Goal: Task Accomplishment & Management: Use online tool/utility

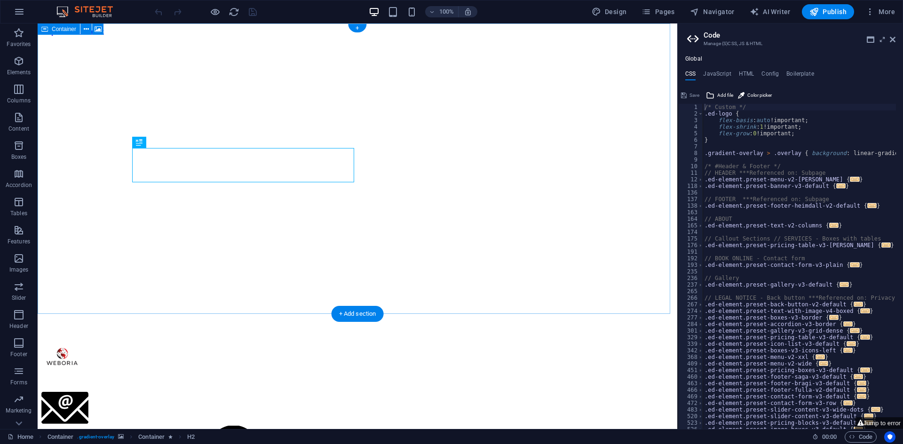
click at [560, 36] on figure at bounding box center [357, 36] width 632 height 0
click at [520, 36] on figure at bounding box center [357, 36] width 632 height 0
select select "header"
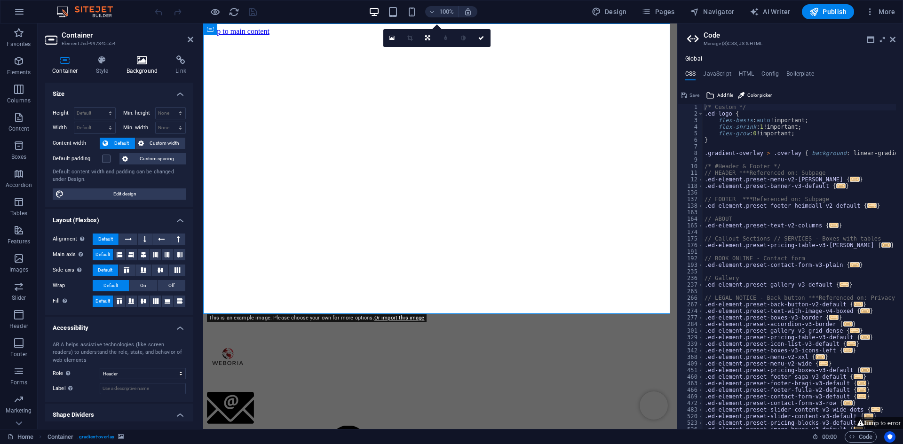
click at [126, 66] on h4 "Background" at bounding box center [143, 65] width 49 height 20
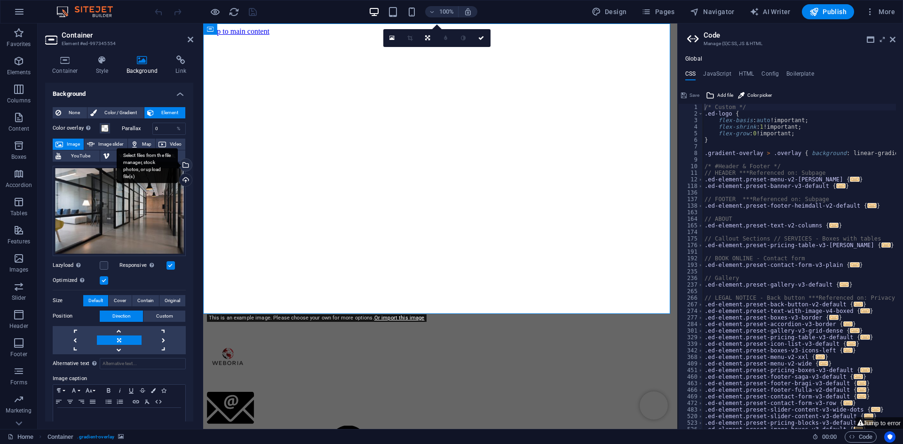
click at [185, 164] on div "Select files from the file manager, stock photos, or upload file(s)" at bounding box center [185, 166] width 14 height 14
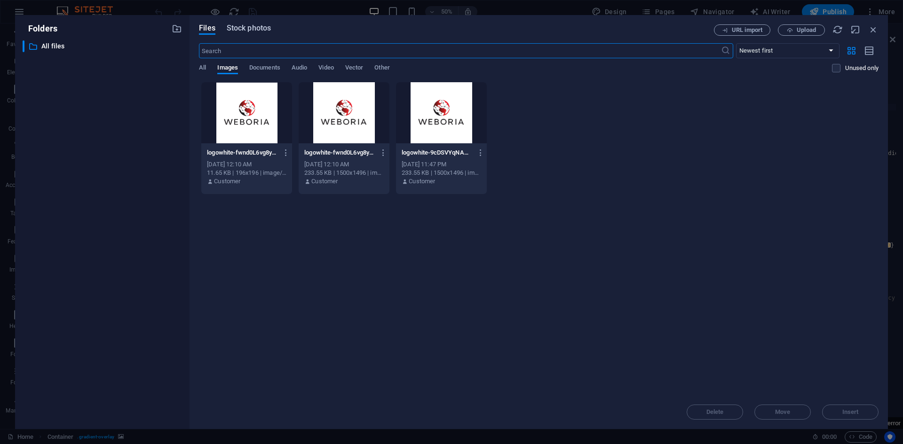
click at [243, 32] on span "Stock photos" at bounding box center [249, 28] width 44 height 11
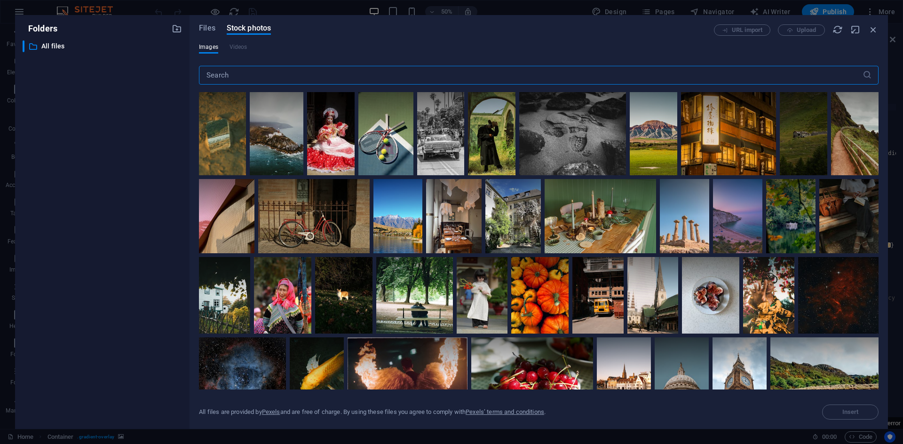
click at [259, 71] on input "text" at bounding box center [530, 75] width 663 height 19
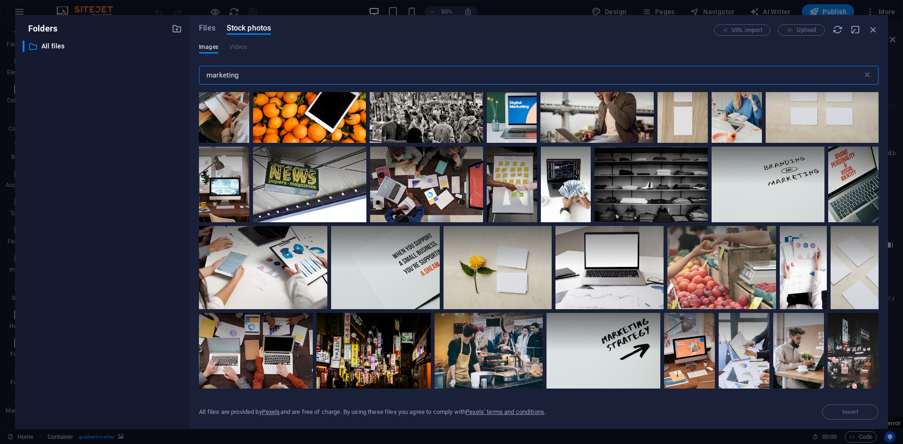
scroll to position [658, 0]
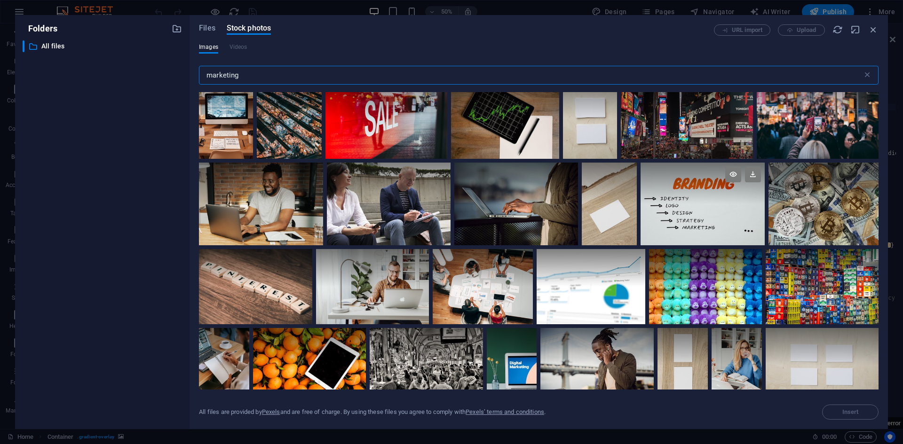
type input "marketing"
click at [698, 220] on div at bounding box center [702, 204] width 124 height 83
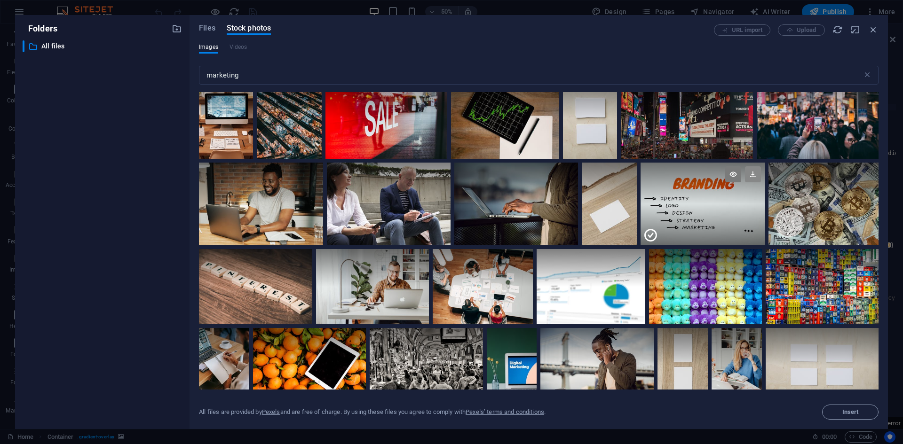
click at [750, 177] on icon at bounding box center [753, 174] width 16 height 16
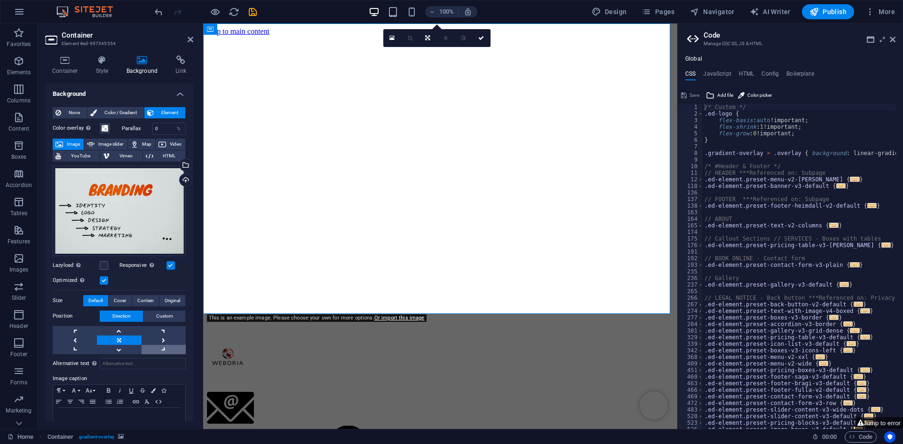
click at [161, 345] on link at bounding box center [163, 349] width 44 height 9
click at [161, 341] on link at bounding box center [163, 340] width 44 height 9
drag, startPoint x: 496, startPoint y: 169, endPoint x: 510, endPoint y: 169, distance: 13.6
click at [510, 36] on figure at bounding box center [440, 36] width 466 height 0
drag, startPoint x: 126, startPoint y: 208, endPoint x: 141, endPoint y: 207, distance: 14.6
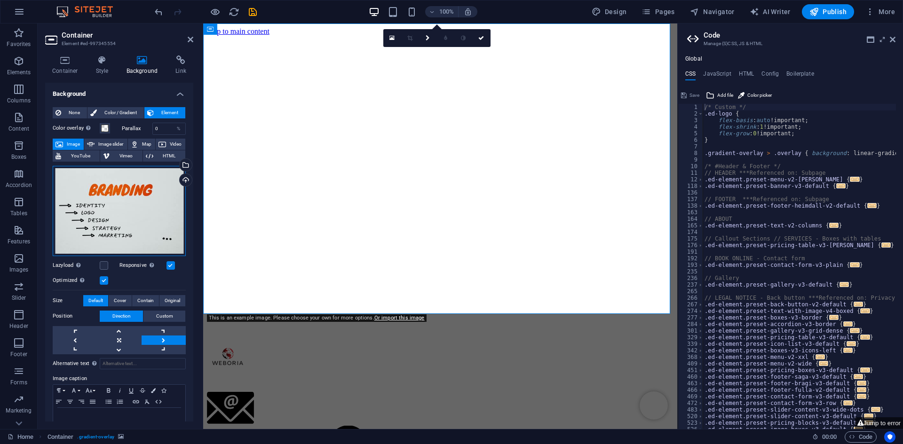
click at [141, 207] on div "Drag files here, click to choose files or select files from Files or our free s…" at bounding box center [119, 211] width 133 height 90
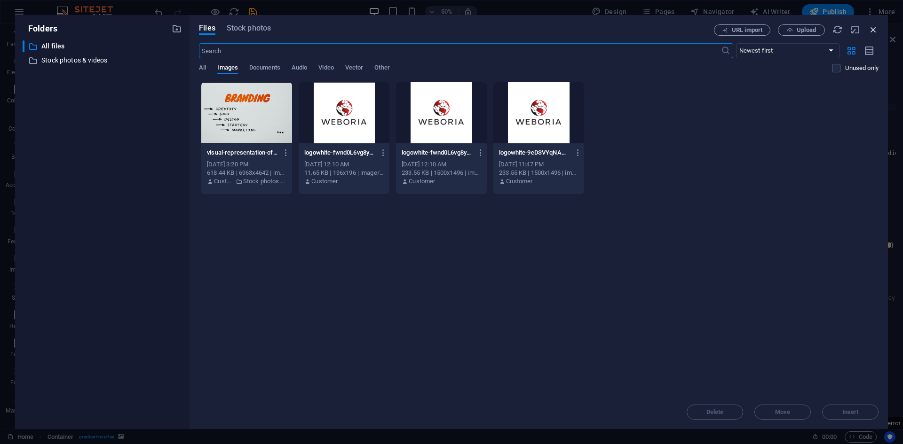
click at [873, 26] on icon "button" at bounding box center [873, 29] width 10 height 10
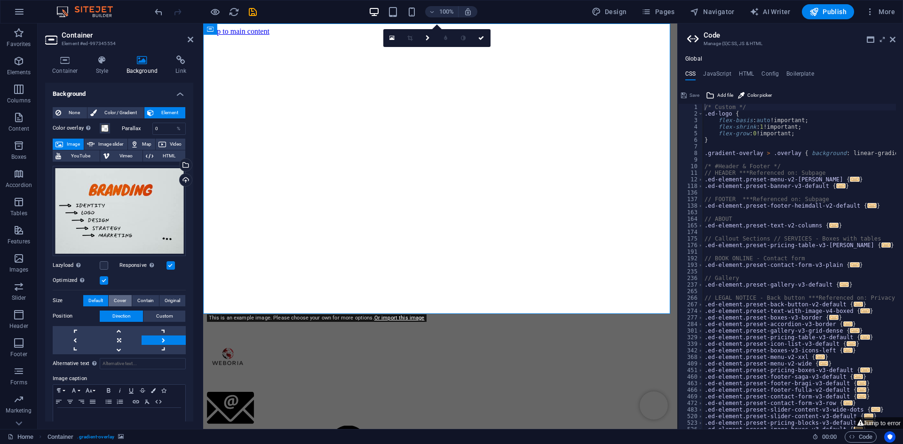
click at [126, 299] on button "Cover" at bounding box center [120, 300] width 23 height 11
click at [139, 298] on span "Contain" at bounding box center [145, 300] width 16 height 11
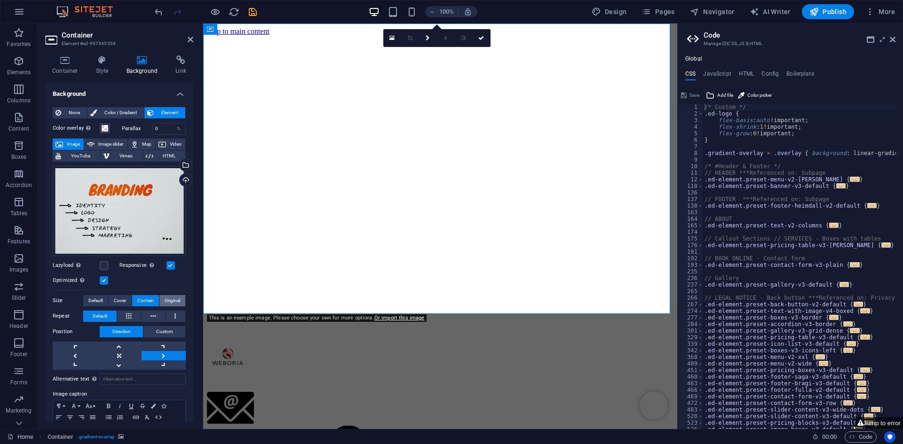
click at [165, 296] on span "Original" at bounding box center [173, 300] width 16 height 11
click at [149, 297] on span "Contain" at bounding box center [145, 300] width 16 height 11
click at [157, 314] on button at bounding box center [153, 316] width 24 height 11
click at [172, 314] on button at bounding box center [175, 316] width 20 height 11
click at [131, 317] on button at bounding box center [129, 316] width 24 height 11
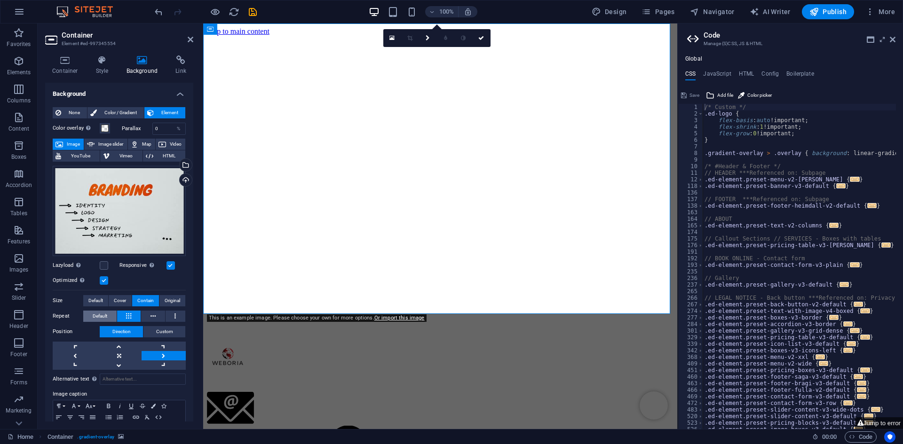
click at [102, 318] on span "Default" at bounding box center [100, 316] width 15 height 11
click at [98, 300] on span "Default" at bounding box center [95, 300] width 15 height 11
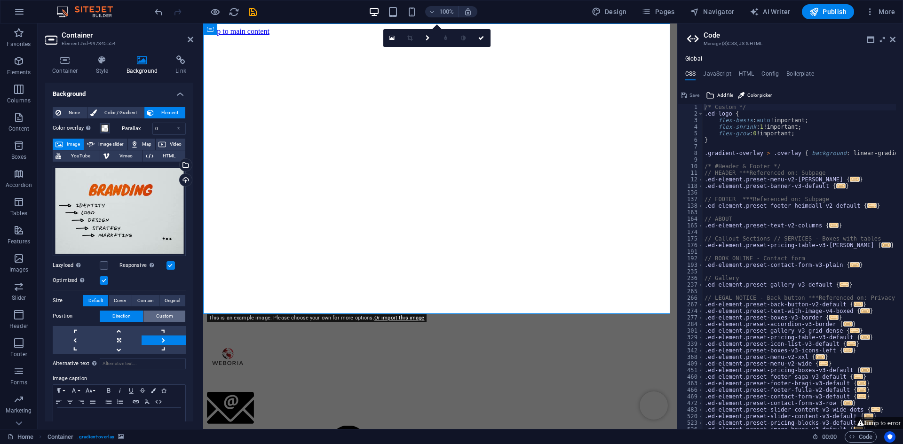
click at [157, 315] on span "Custom" at bounding box center [164, 316] width 17 height 11
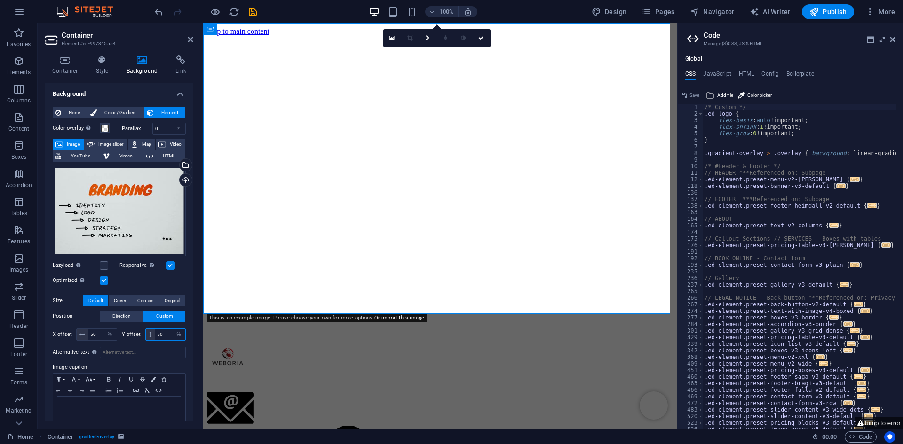
drag, startPoint x: 163, startPoint y: 331, endPoint x: 155, endPoint y: 331, distance: 7.5
click at [155, 331] on input "50" at bounding box center [170, 334] width 31 height 11
drag, startPoint x: 166, startPoint y: 331, endPoint x: 152, endPoint y: 331, distance: 14.1
click at [152, 331] on div "51 px rem % vh vw" at bounding box center [165, 335] width 41 height 12
click at [166, 344] on div "Alternative text The alternative text is used by devices that cannot display im…" at bounding box center [119, 384] width 133 height 83
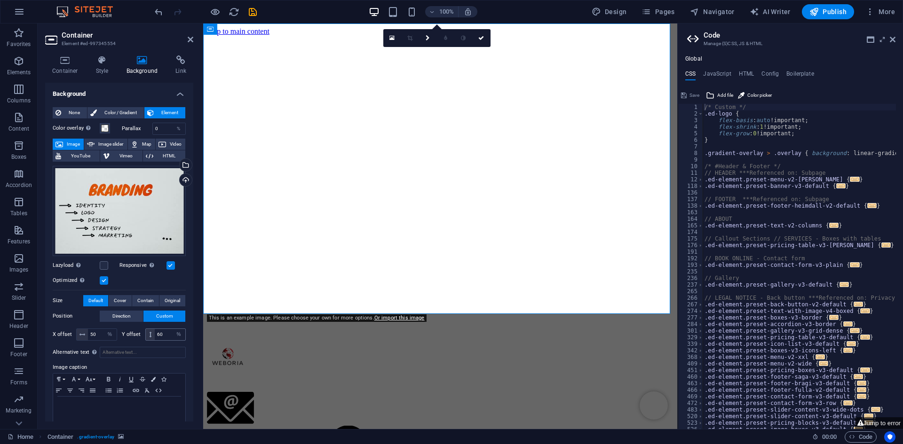
click at [149, 332] on icon at bounding box center [150, 335] width 2 height 6
drag, startPoint x: 162, startPoint y: 332, endPoint x: 145, endPoint y: 332, distance: 16.9
click at [145, 332] on div "60 px rem % vh vw" at bounding box center [165, 335] width 41 height 12
type input "100"
click at [175, 343] on div "Alternative text The alternative text is used by devices that cannot display im…" at bounding box center [119, 384] width 133 height 83
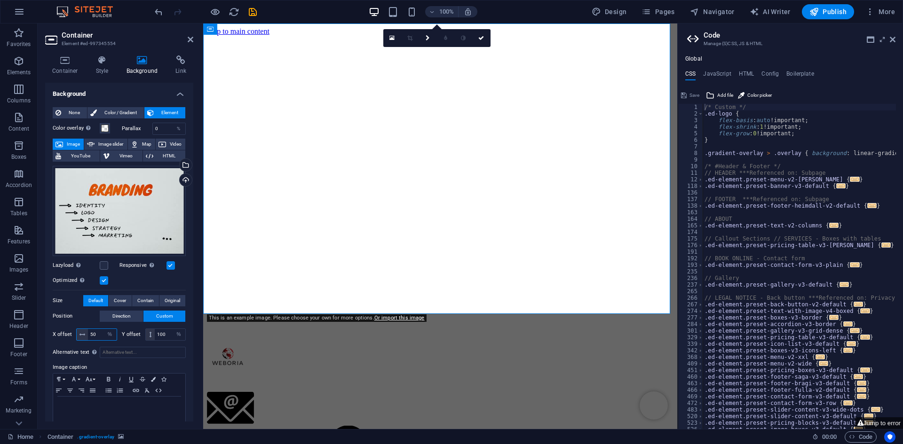
drag, startPoint x: 99, startPoint y: 332, endPoint x: 82, endPoint y: 333, distance: 17.4
click at [82, 333] on div "50 px rem % vh vw" at bounding box center [96, 335] width 41 height 12
click at [105, 340] on div "X offset 100 px rem % vh vw Y offset 100 px rem % vh vw" at bounding box center [119, 334] width 133 height 17
click at [99, 332] on input "100" at bounding box center [102, 334] width 29 height 11
click at [104, 340] on div "X offset 1000 px rem % vh vw Y offset 100 px rem % vh vw" at bounding box center [119, 334] width 133 height 17
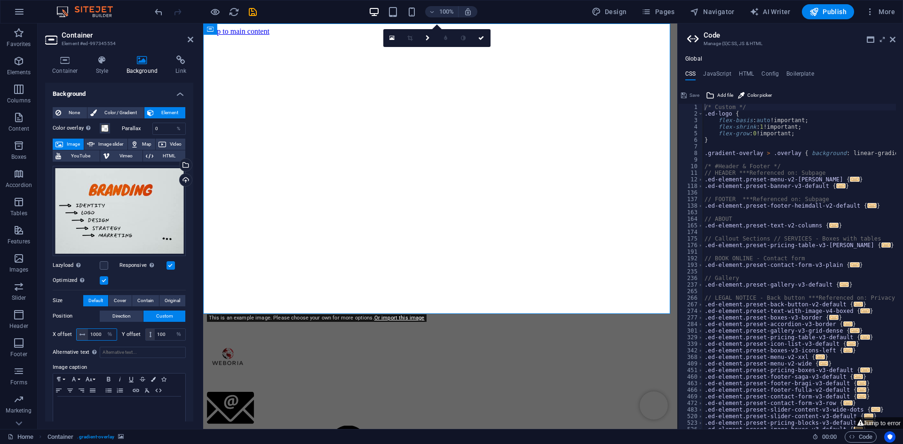
click at [102, 334] on input "1000" at bounding box center [102, 334] width 29 height 11
type input "1000"
click at [105, 341] on div "X offset 1000 px rem % vh vw Value between [0] - [1000] Y offset 100 px rem % v…" at bounding box center [119, 345] width 133 height 39
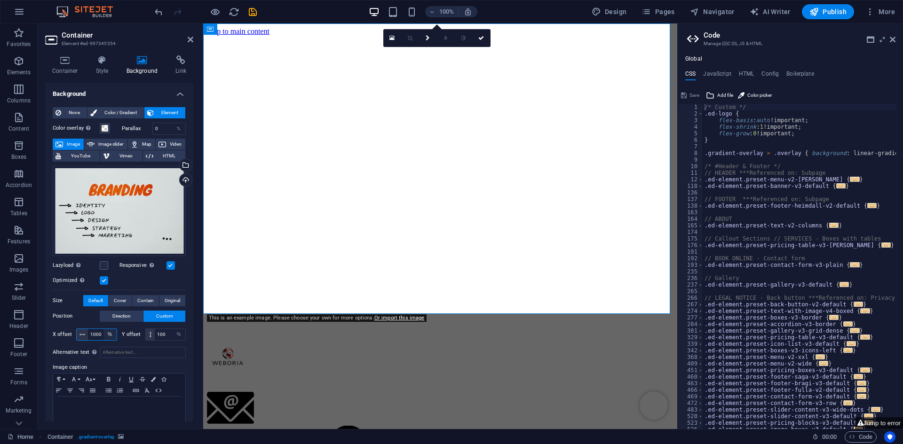
click at [103, 333] on select "px rem % vh vw" at bounding box center [109, 334] width 13 height 11
select select "px"
click at [103, 329] on select "px rem % vh vw" at bounding box center [109, 334] width 13 height 11
type input "10"
click at [106, 344] on div "Alternative text The alternative text is used by devices that cannot display im…" at bounding box center [119, 384] width 133 height 83
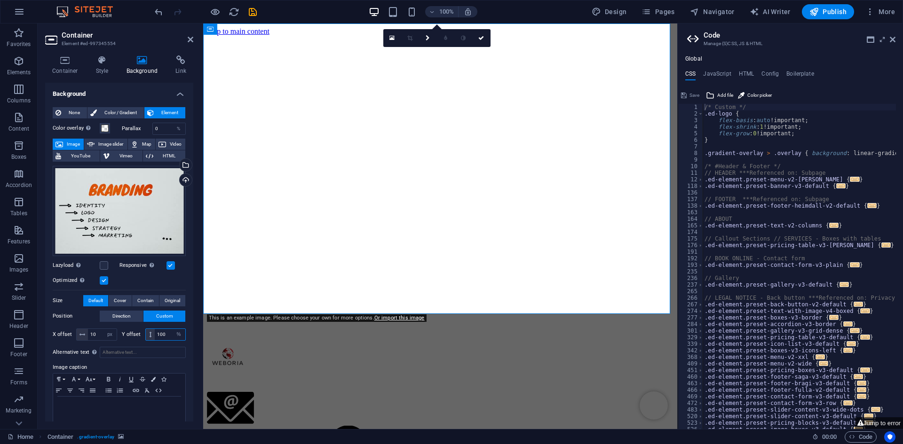
click at [165, 334] on input "100" at bounding box center [170, 334] width 31 height 11
click at [175, 334] on select "px rem % vh vw" at bounding box center [178, 334] width 13 height 11
select select "px"
click at [172, 329] on select "px rem % vh vw" at bounding box center [178, 334] width 13 height 11
type input "1"
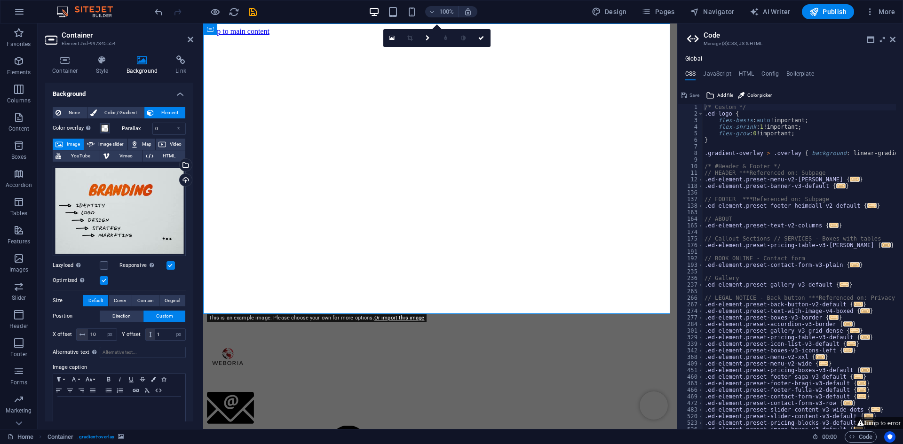
click at [167, 340] on div "X offset 10 px rem % vh vw Y offset 1 px rem % vh vw" at bounding box center [119, 334] width 133 height 17
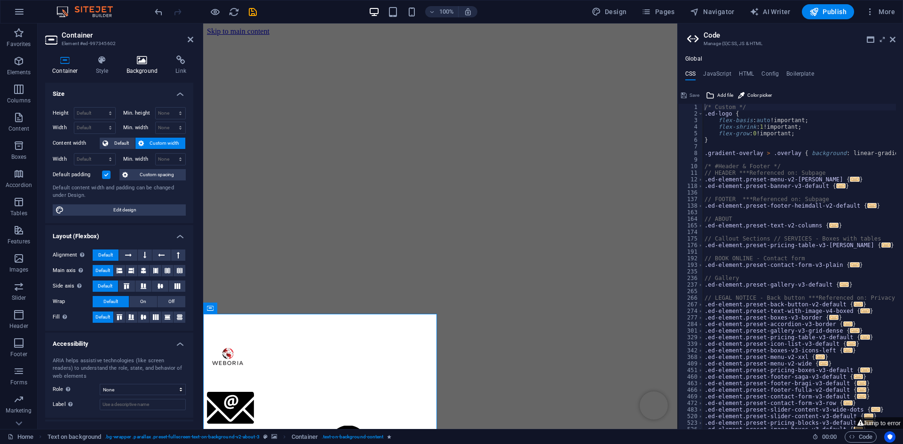
click at [137, 73] on h4 "Background" at bounding box center [143, 65] width 49 height 20
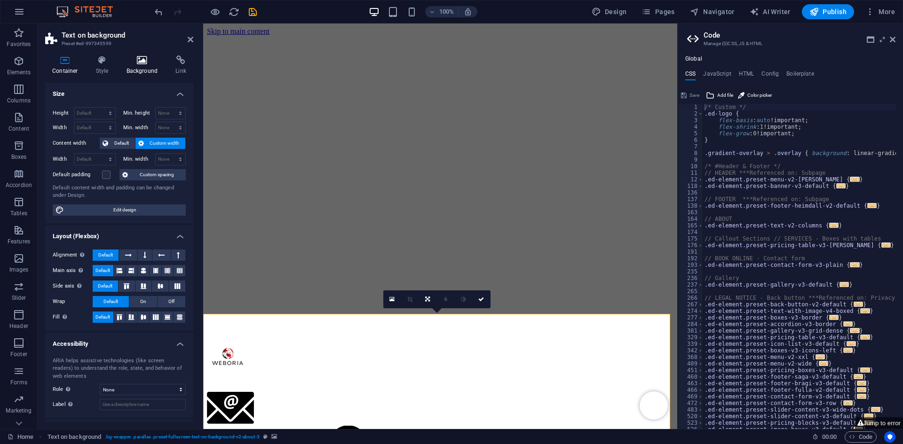
click at [137, 59] on icon at bounding box center [142, 59] width 46 height 9
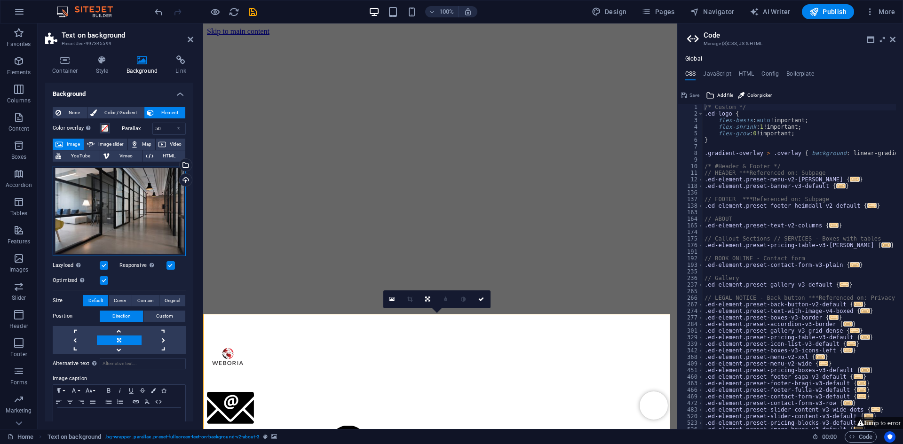
click at [141, 191] on div "Drag files here, click to choose files or select files from Files or our free s…" at bounding box center [119, 211] width 133 height 90
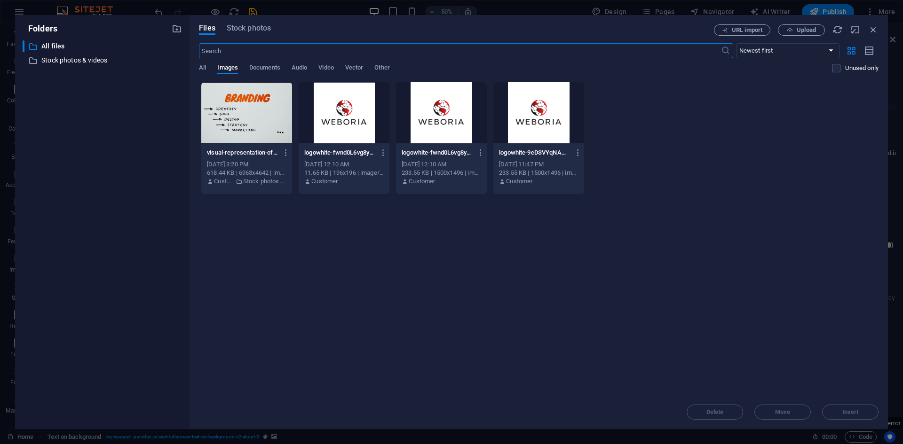
click at [263, 112] on div at bounding box center [246, 112] width 91 height 61
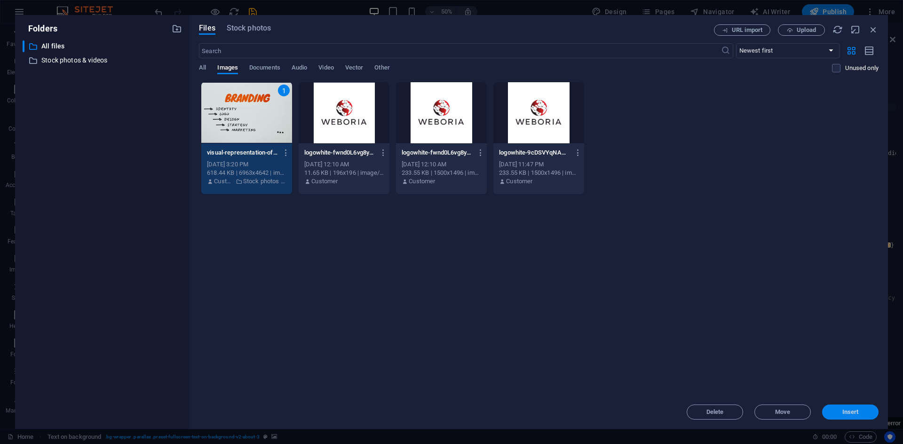
click at [844, 412] on span "Insert" at bounding box center [850, 412] width 16 height 6
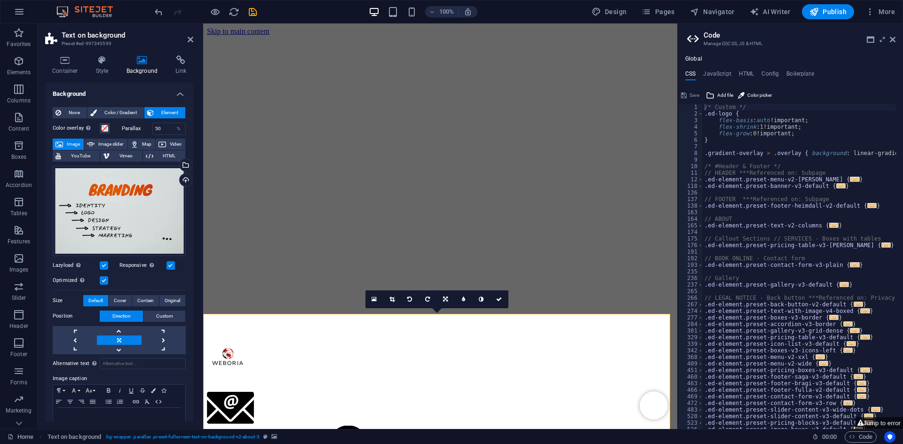
click at [559, 36] on figure at bounding box center [440, 36] width 466 height 0
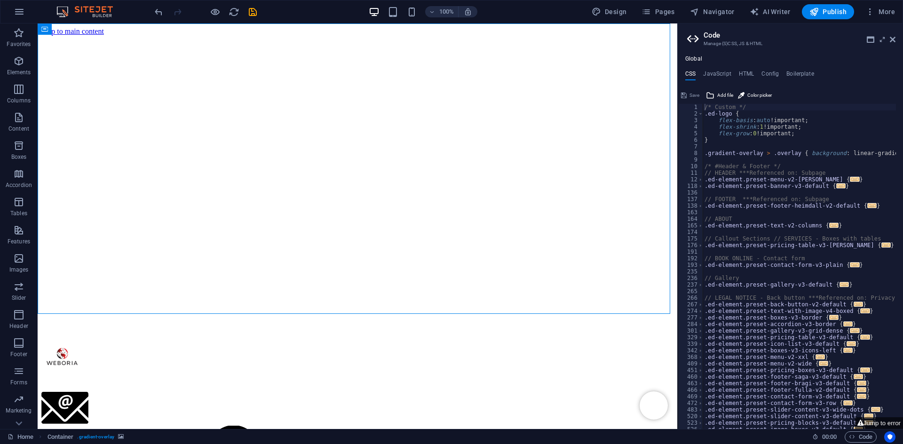
click at [489, 36] on figure at bounding box center [357, 36] width 632 height 0
select select "px"
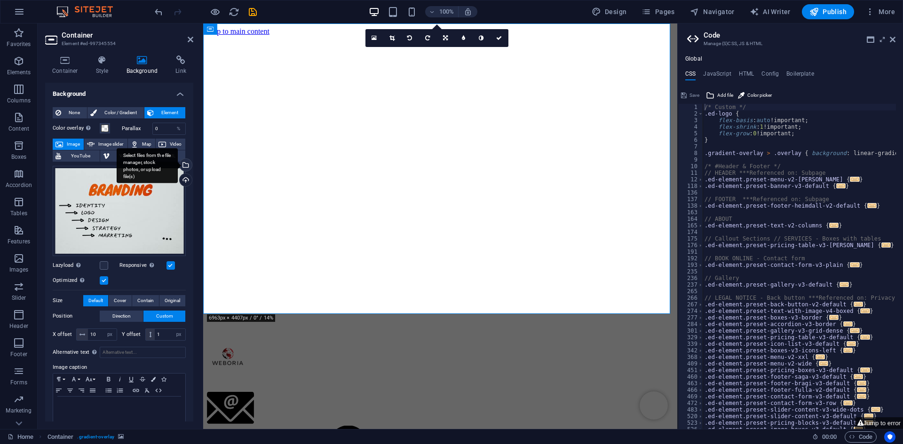
click at [178, 168] on div "Select files from the file manager, stock photos, or upload file(s)" at bounding box center [147, 165] width 61 height 35
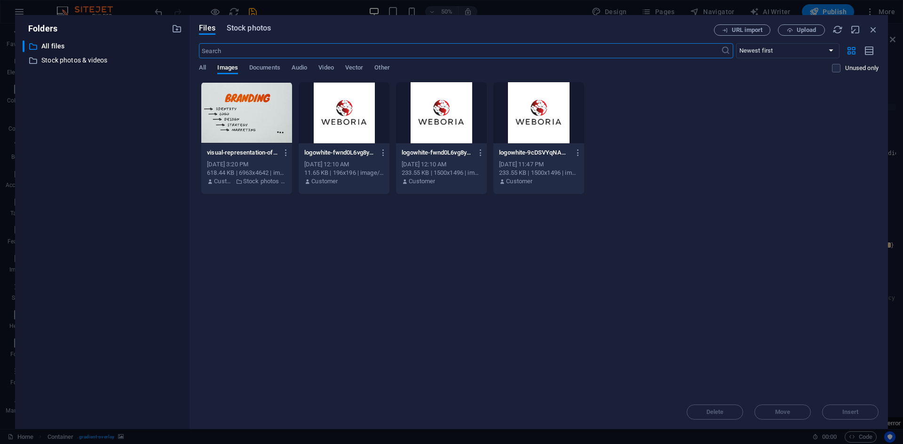
click at [255, 29] on span "Stock photos" at bounding box center [249, 28] width 44 height 11
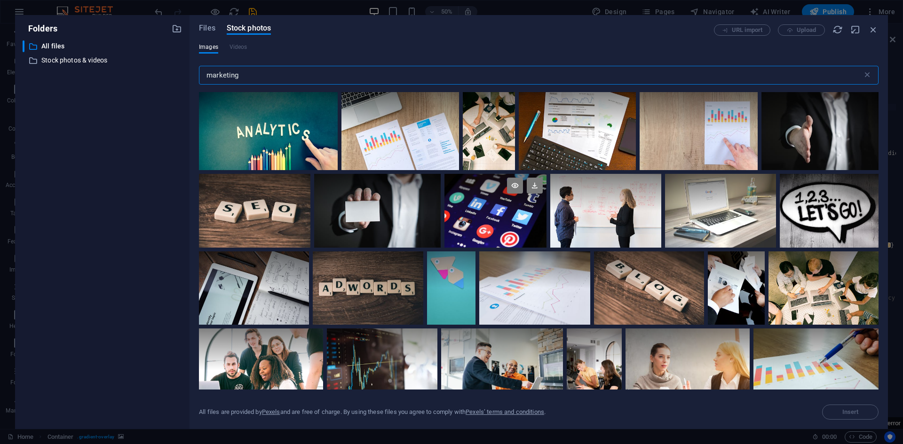
click at [498, 227] on div at bounding box center [495, 211] width 102 height 74
click at [835, 410] on span "Insert" at bounding box center [850, 412] width 48 height 6
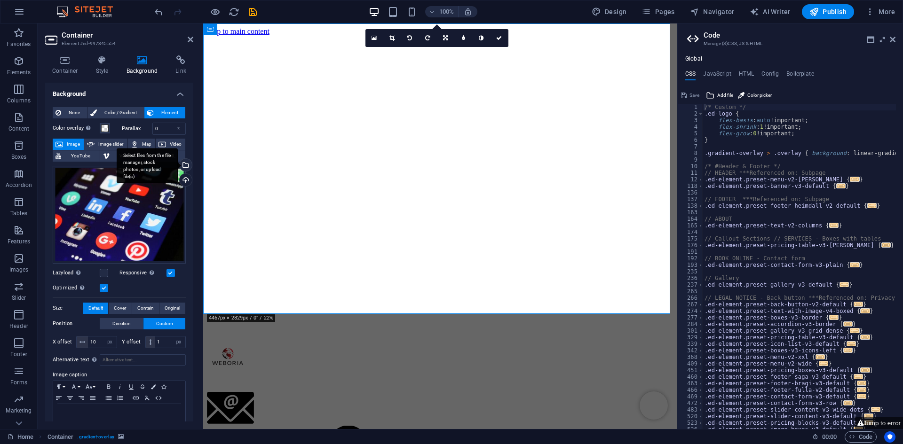
click at [184, 164] on div "Select files from the file manager, stock photos, or upload file(s)" at bounding box center [185, 166] width 14 height 14
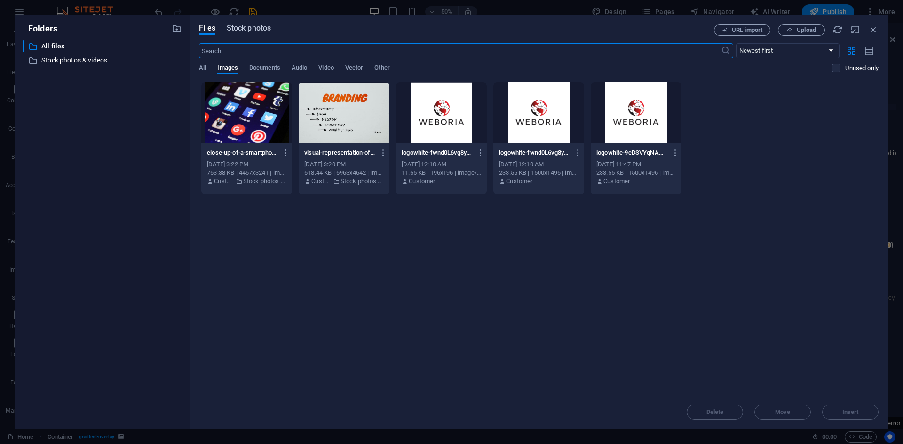
click at [269, 29] on span "Stock photos" at bounding box center [249, 28] width 44 height 11
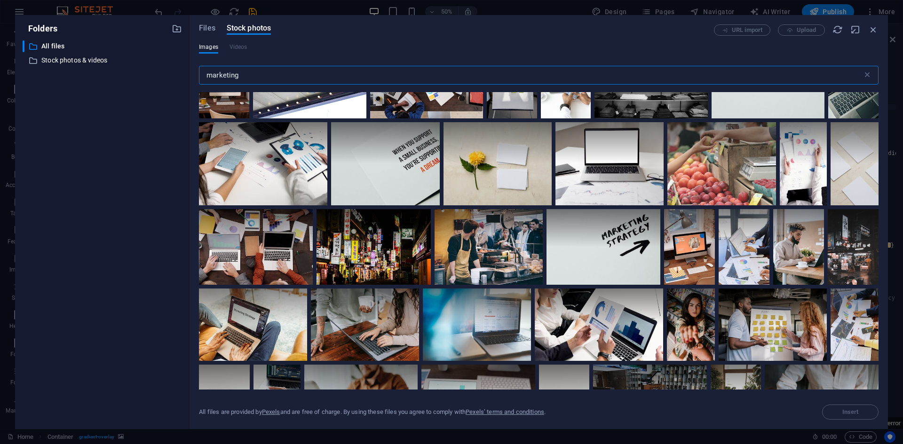
scroll to position [940, 0]
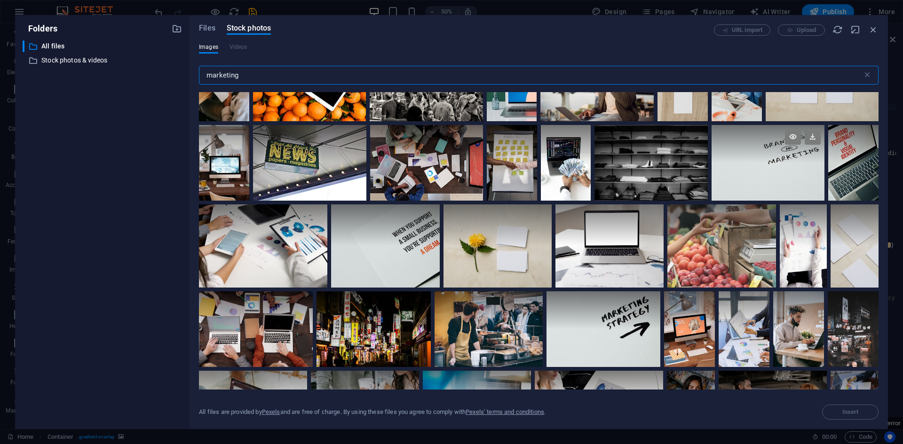
click at [787, 173] on div at bounding box center [767, 162] width 113 height 75
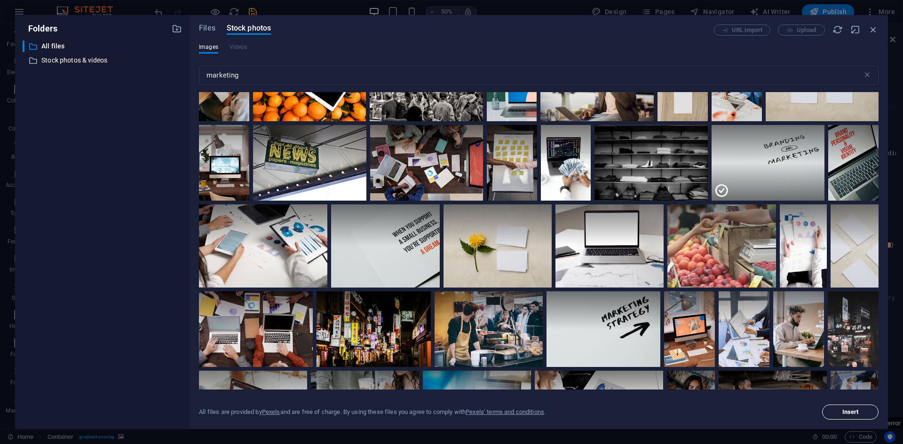
click at [842, 411] on span "Insert" at bounding box center [850, 412] width 16 height 6
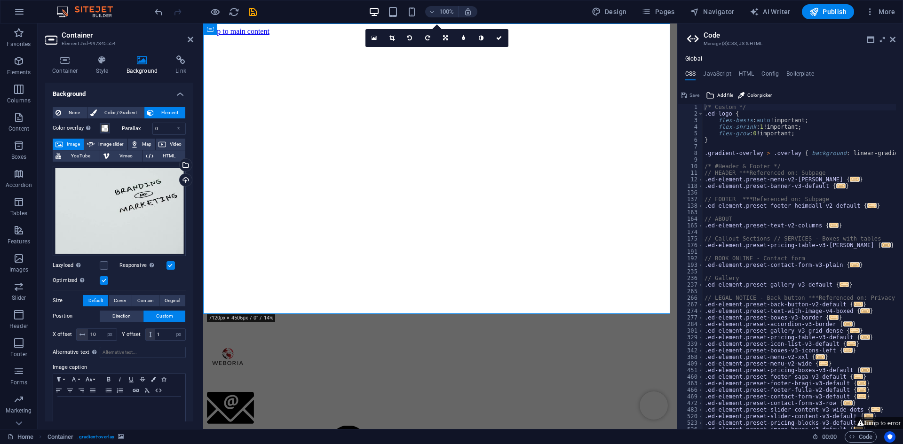
click at [462, 36] on figure at bounding box center [440, 36] width 466 height 0
drag, startPoint x: 165, startPoint y: 332, endPoint x: 148, endPoint y: 333, distance: 16.9
click at [148, 333] on div "1 px rem % vh vw" at bounding box center [165, 335] width 41 height 12
drag, startPoint x: 176, startPoint y: 331, endPoint x: 178, endPoint y: 337, distance: 5.9
click at [176, 331] on select "px rem % vh vw" at bounding box center [178, 334] width 13 height 11
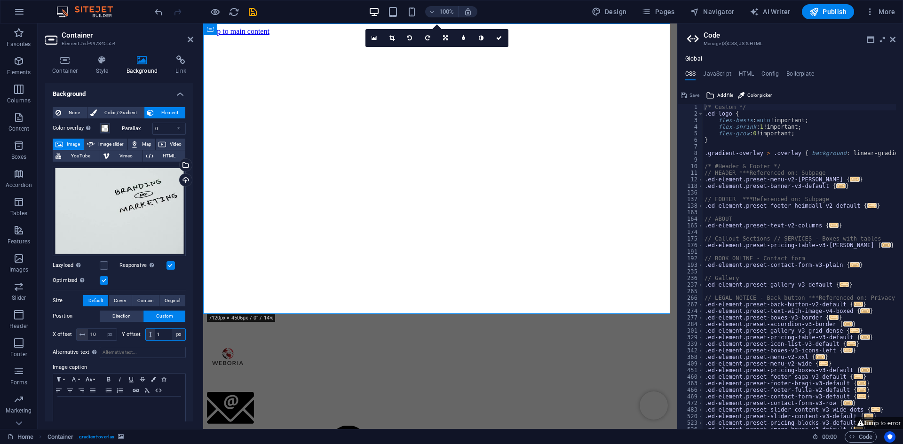
select select "%"
click at [172, 329] on select "px rem % vh vw" at bounding box center [178, 334] width 13 height 11
type input "100"
click at [109, 335] on select "px rem % vh vw" at bounding box center [109, 334] width 13 height 11
select select "%"
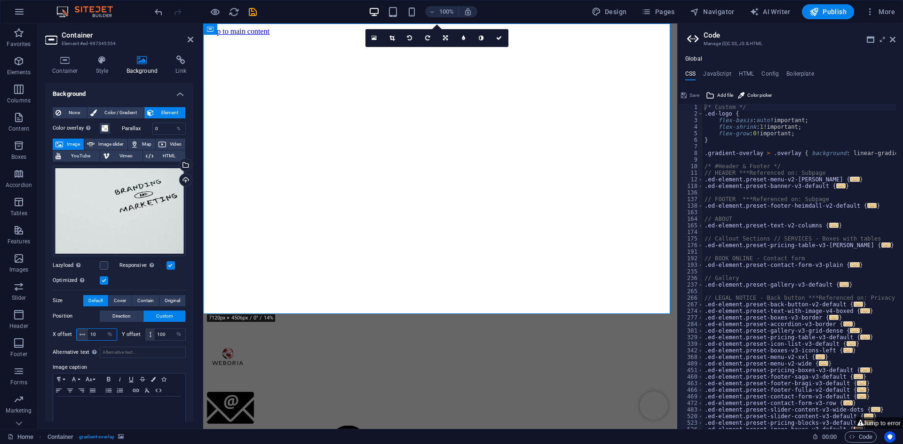
click at [103, 329] on select "px rem % vh vw" at bounding box center [109, 334] width 13 height 11
type input "50"
drag, startPoint x: 163, startPoint y: 334, endPoint x: 145, endPoint y: 332, distance: 18.5
click at [146, 332] on div "100 px rem % vh vw" at bounding box center [165, 335] width 41 height 12
click at [166, 340] on div "X offset 50 px rem % vh vw Y offset 50 px rem % vh vw" at bounding box center [119, 334] width 133 height 17
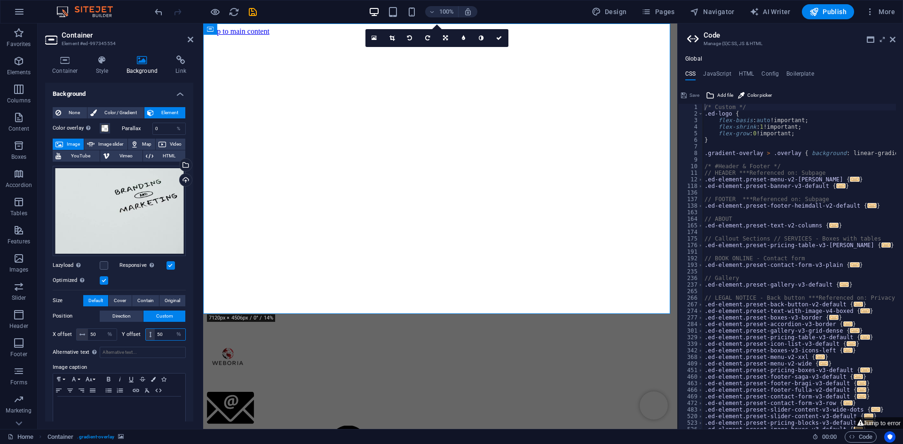
drag, startPoint x: 164, startPoint y: 333, endPoint x: 144, endPoint y: 331, distance: 19.8
click at [145, 331] on div "50 px rem % vh vw" at bounding box center [165, 335] width 41 height 12
click at [167, 343] on div "Alternative text The alternative text is used by devices that cannot display im…" at bounding box center [119, 384] width 133 height 83
drag, startPoint x: 165, startPoint y: 334, endPoint x: 142, endPoint y: 330, distance: 23.4
click at [142, 330] on div "Y offset 30 px rem % vh vw" at bounding box center [154, 335] width 64 height 12
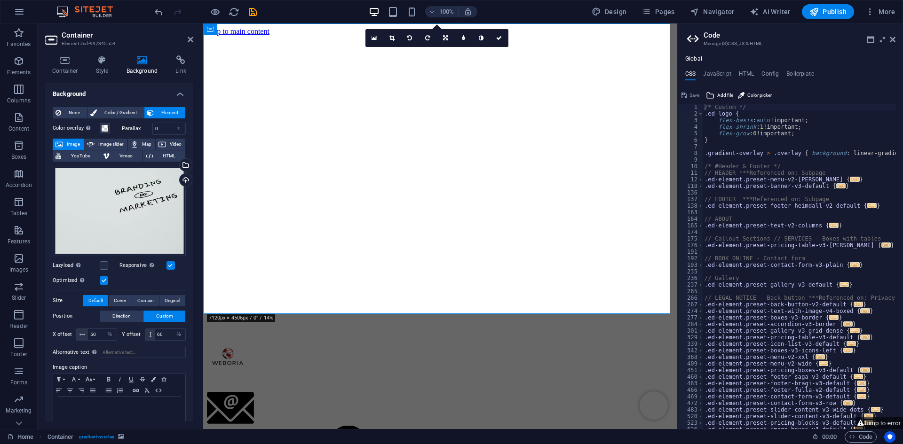
click at [170, 343] on div "Alternative text The alternative text is used by devices that cannot display im…" at bounding box center [119, 384] width 133 height 83
drag, startPoint x: 164, startPoint y: 335, endPoint x: 149, endPoint y: 332, distance: 15.3
click at [149, 332] on div "60 px rem % vh vw" at bounding box center [165, 335] width 41 height 12
click at [153, 332] on div "60 px rem % vh vw" at bounding box center [165, 335] width 41 height 12
type input "50"
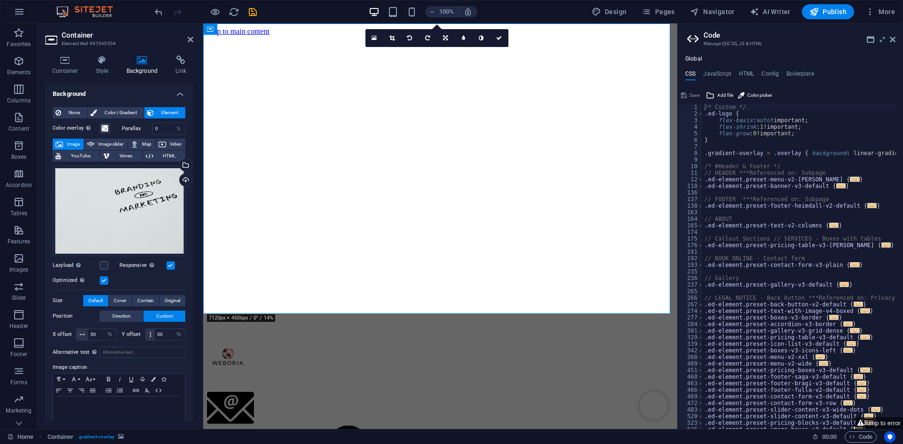
click at [162, 343] on div "Alternative text The alternative text is used by devices that cannot display im…" at bounding box center [119, 384] width 133 height 83
click at [131, 315] on button "Direction" at bounding box center [121, 316] width 43 height 11
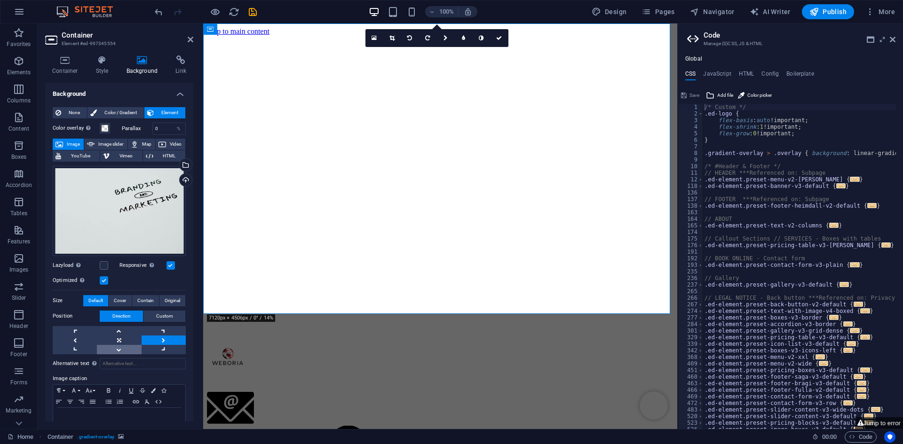
click at [132, 349] on link at bounding box center [119, 349] width 44 height 9
click at [131, 332] on link at bounding box center [119, 330] width 44 height 9
click at [152, 340] on link at bounding box center [163, 340] width 44 height 9
click at [152, 339] on link at bounding box center [163, 340] width 44 height 9
click at [88, 340] on link at bounding box center [75, 340] width 44 height 9
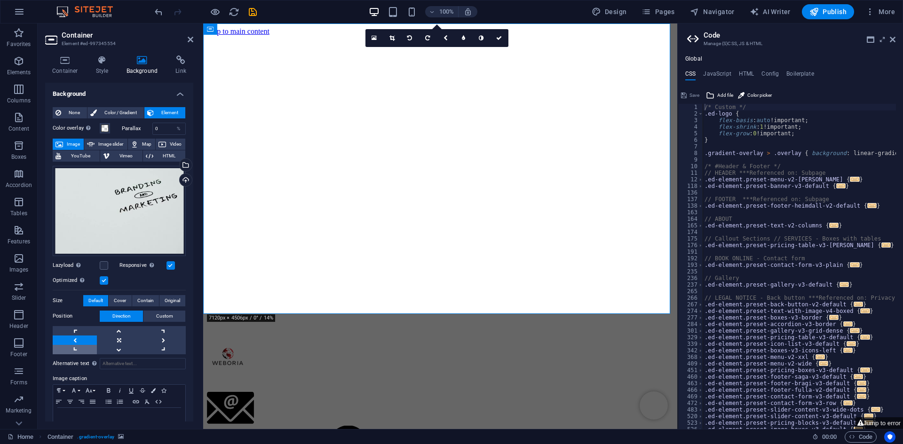
click at [86, 346] on link at bounding box center [75, 349] width 44 height 9
click at [86, 330] on link at bounding box center [75, 330] width 44 height 9
click at [109, 346] on link at bounding box center [119, 349] width 44 height 9
click at [117, 327] on link at bounding box center [119, 330] width 44 height 9
click at [119, 338] on link at bounding box center [119, 340] width 44 height 9
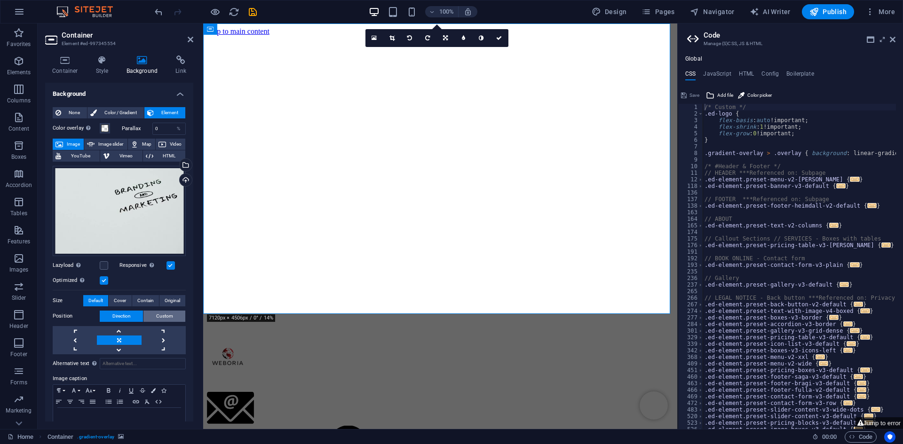
click at [154, 315] on button "Custom" at bounding box center [164, 316] width 42 height 11
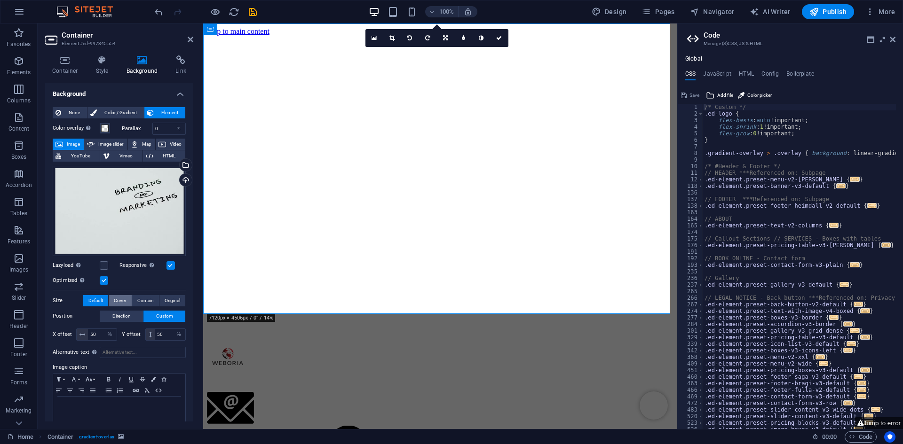
click at [126, 300] on button "Cover" at bounding box center [120, 300] width 23 height 11
click at [144, 301] on span "Contain" at bounding box center [145, 300] width 16 height 11
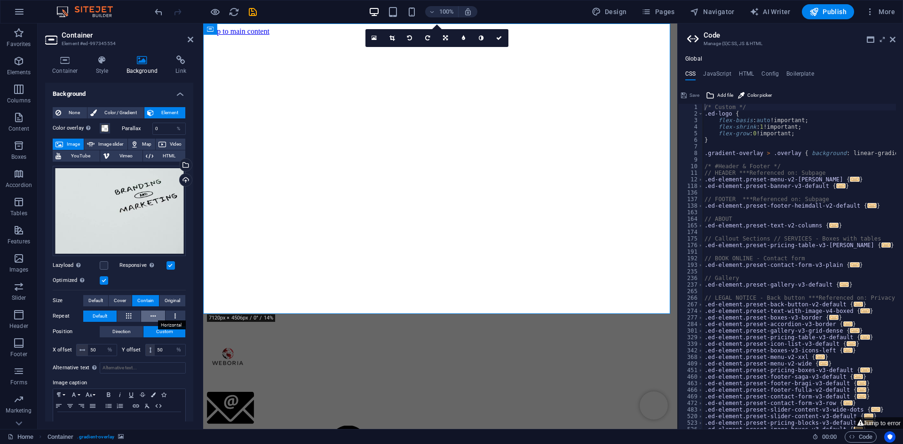
click at [148, 313] on button at bounding box center [153, 316] width 24 height 11
drag, startPoint x: 148, startPoint y: 313, endPoint x: 154, endPoint y: 314, distance: 5.8
click at [149, 313] on button at bounding box center [153, 316] width 24 height 11
click at [170, 314] on button at bounding box center [175, 316] width 20 height 11
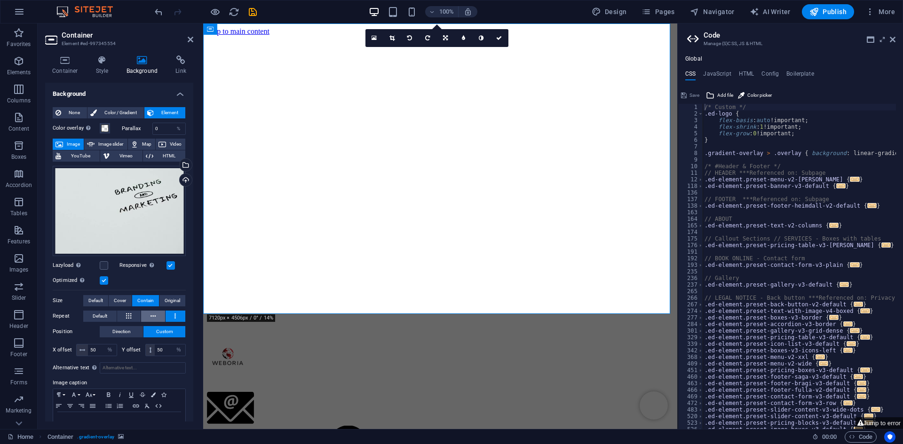
click at [153, 315] on icon at bounding box center [152, 316] width 5 height 11
click at [103, 300] on button "Default" at bounding box center [95, 300] width 25 height 11
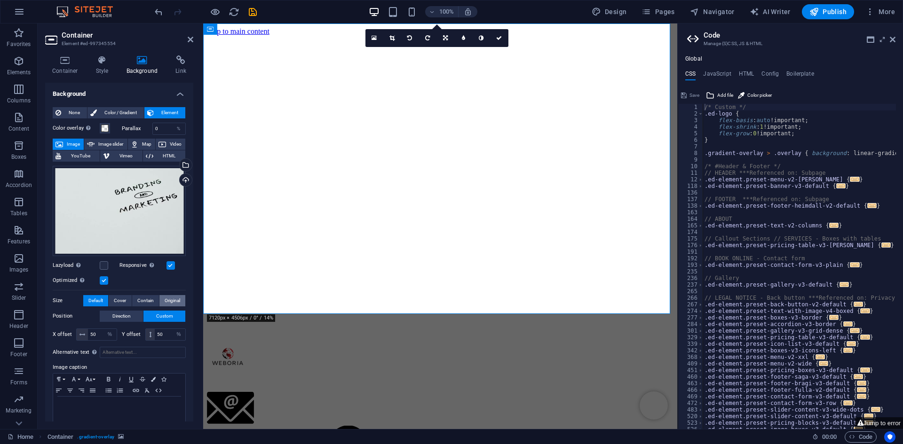
click at [172, 298] on span "Original" at bounding box center [173, 300] width 16 height 11
click at [136, 331] on button "Direction" at bounding box center [121, 331] width 43 height 11
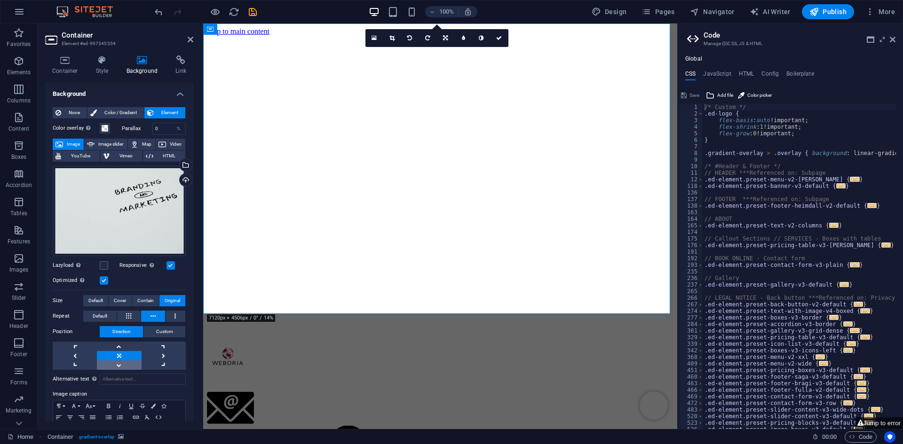
click at [123, 364] on link at bounding box center [119, 365] width 44 height 9
click at [124, 340] on div "Position Direction Custom X offset 50 px rem % vh vw Y offset 50 px rem % vh vw" at bounding box center [119, 348] width 133 height 44
click at [124, 342] on link at bounding box center [119, 346] width 44 height 9
click at [83, 347] on link at bounding box center [75, 346] width 44 height 9
click at [97, 299] on span "Default" at bounding box center [95, 300] width 15 height 11
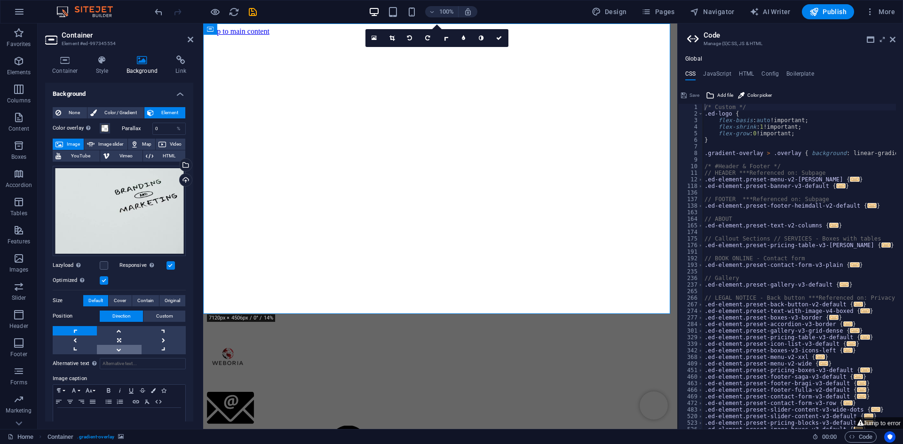
scroll to position [22, 0]
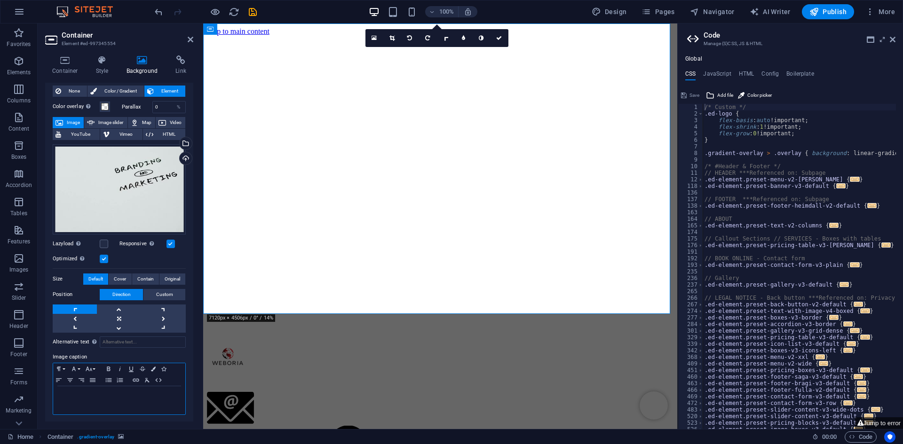
click at [135, 402] on div at bounding box center [119, 400] width 132 height 28
click at [147, 418] on div "None Color / Gradient Element Stretch background to full-width Color overlay Pl…" at bounding box center [119, 250] width 148 height 345
drag, startPoint x: 47, startPoint y: 393, endPoint x: 27, endPoint y: 390, distance: 19.9
click at [27, 390] on section "Favorites Elements Columns Content Boxes Accordion Tables Features Images Slide…" at bounding box center [338, 227] width 677 height 406
click at [149, 424] on div "Container Style Background Link Size Height Default px rem % vh vw Min. height …" at bounding box center [119, 238] width 163 height 381
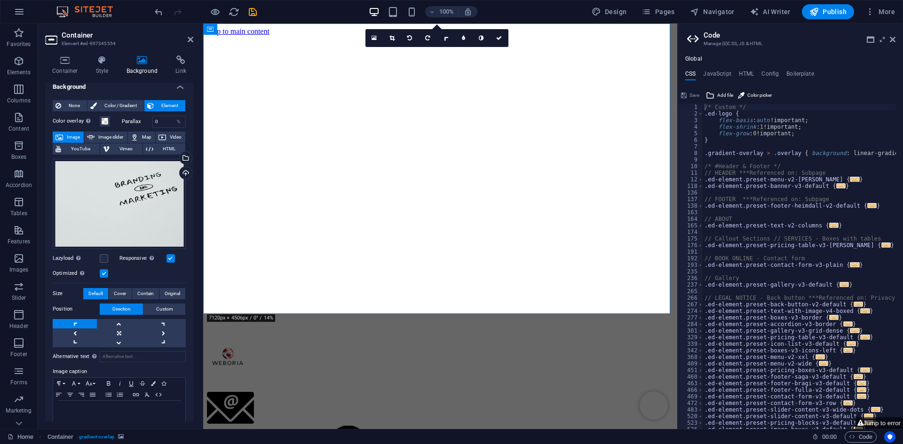
scroll to position [0, 0]
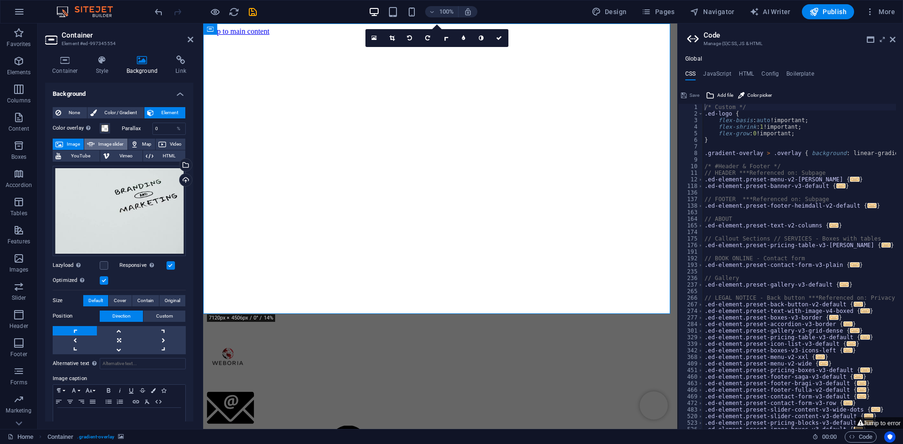
click at [107, 146] on span "Image slider" at bounding box center [110, 144] width 27 height 11
select select "ms"
select select "s"
select select "progressive"
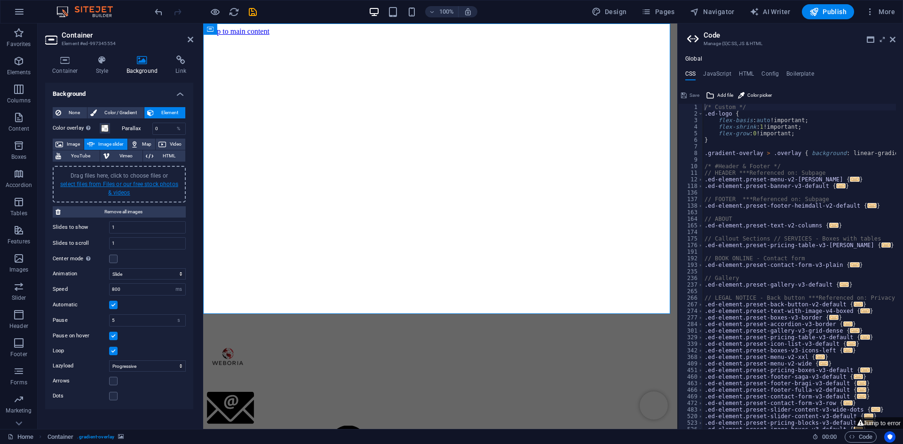
click at [124, 185] on link "select files from Files or our free stock photos & videos" at bounding box center [119, 188] width 118 height 15
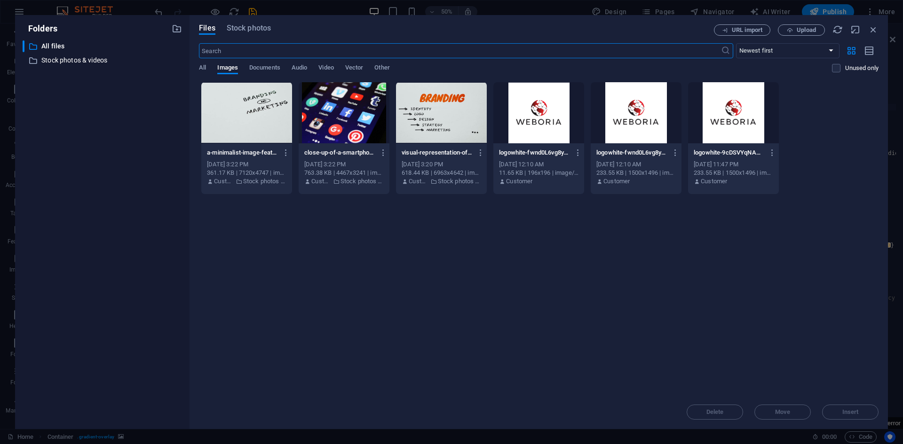
click at [436, 118] on div at bounding box center [441, 112] width 91 height 61
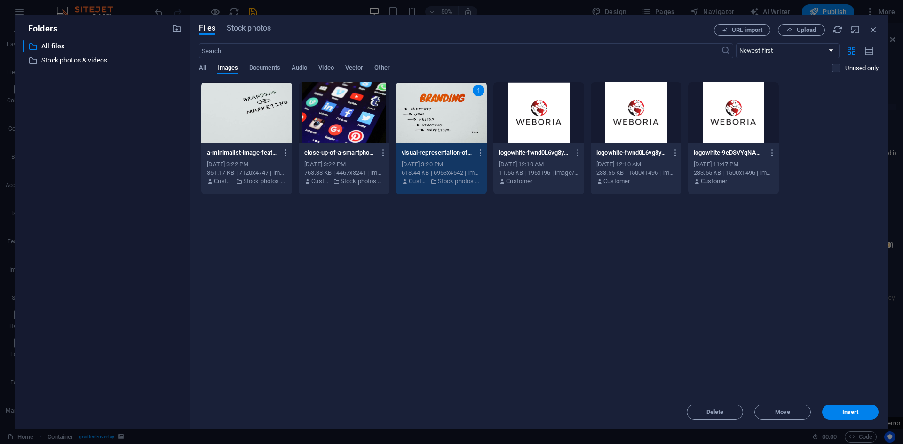
click at [348, 116] on div at bounding box center [343, 112] width 91 height 61
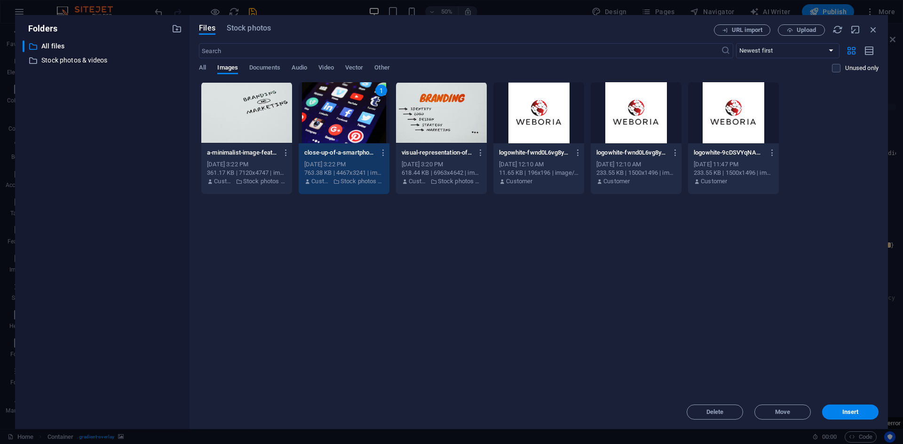
click at [413, 115] on div at bounding box center [441, 112] width 91 height 61
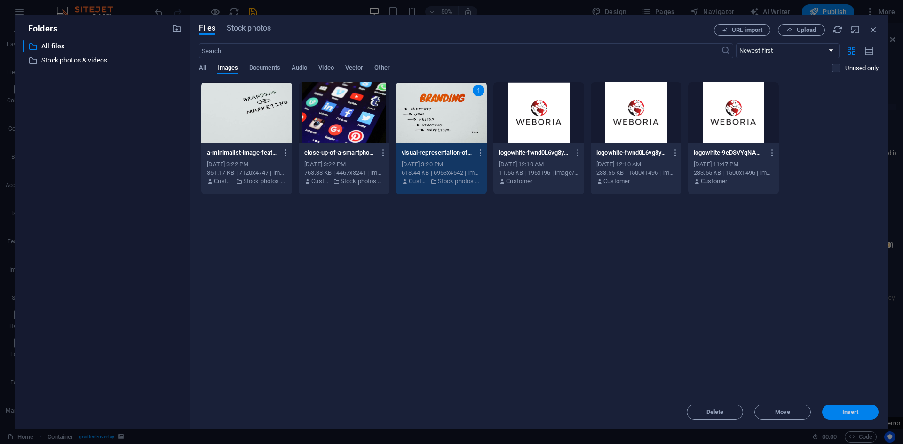
click at [836, 406] on button "Insert" at bounding box center [850, 412] width 56 height 15
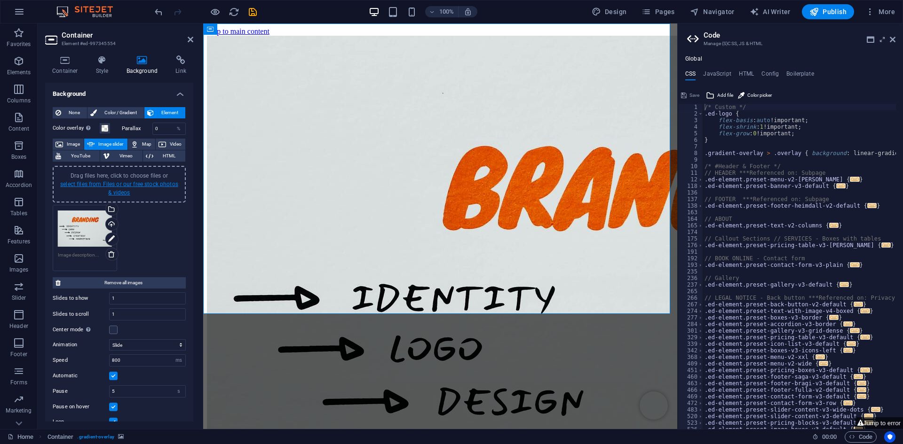
click at [121, 181] on link "select files from Files or our free stock photos & videos" at bounding box center [119, 188] width 118 height 15
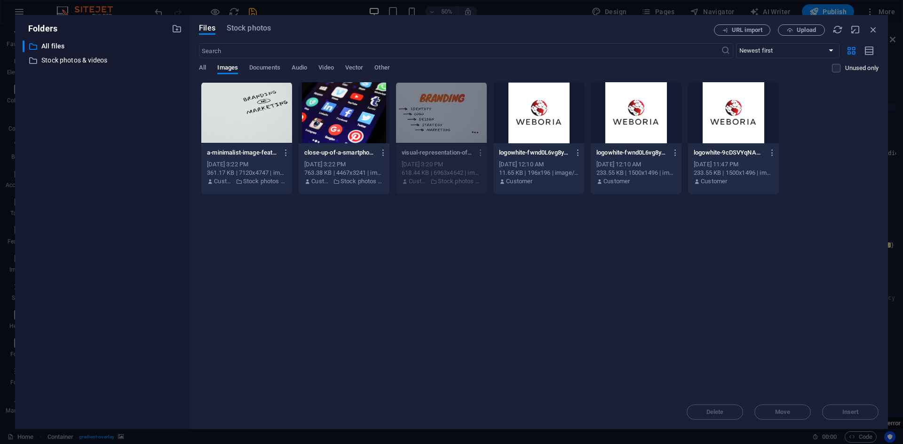
click at [342, 118] on div at bounding box center [343, 112] width 91 height 61
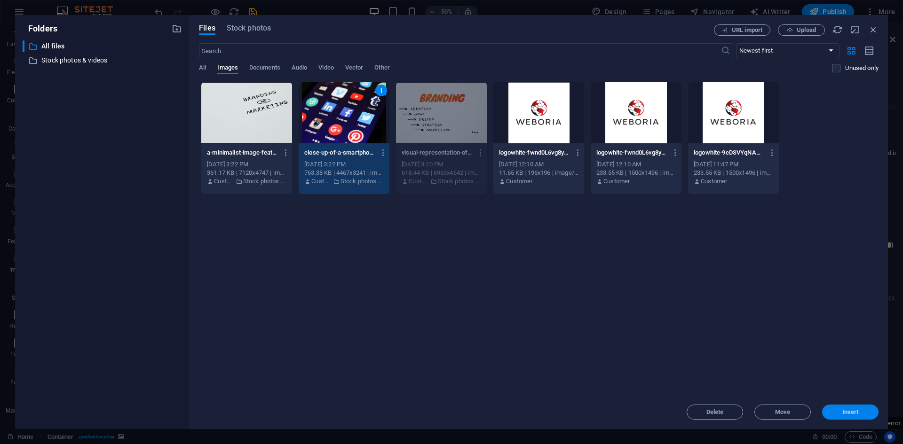
click at [854, 408] on button "Insert" at bounding box center [850, 412] width 56 height 15
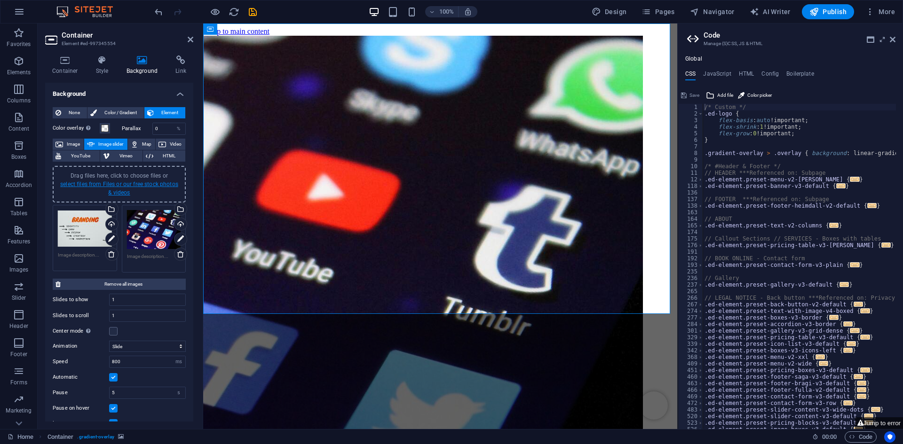
click at [112, 189] on link "select files from Files or our free stock photos & videos" at bounding box center [119, 188] width 118 height 15
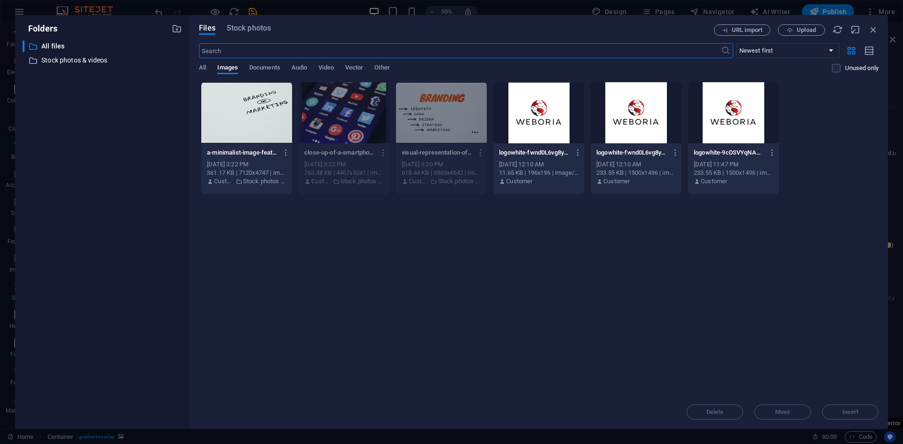
click at [280, 118] on div at bounding box center [246, 112] width 91 height 61
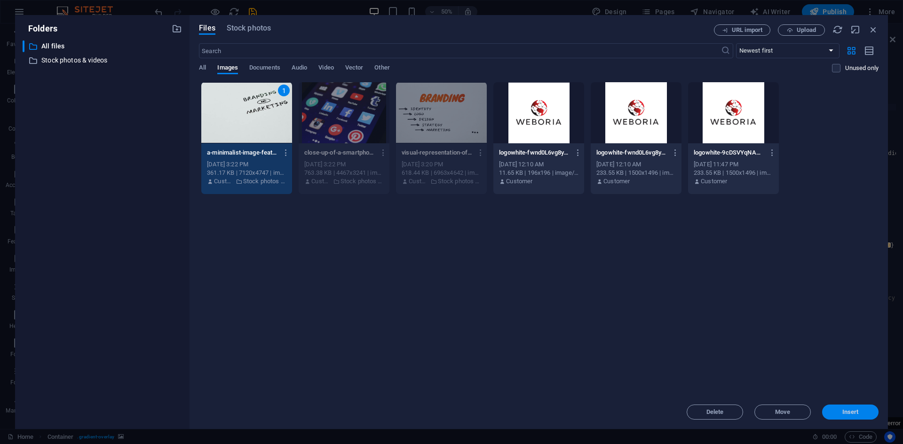
click at [843, 419] on button "Insert" at bounding box center [850, 412] width 56 height 15
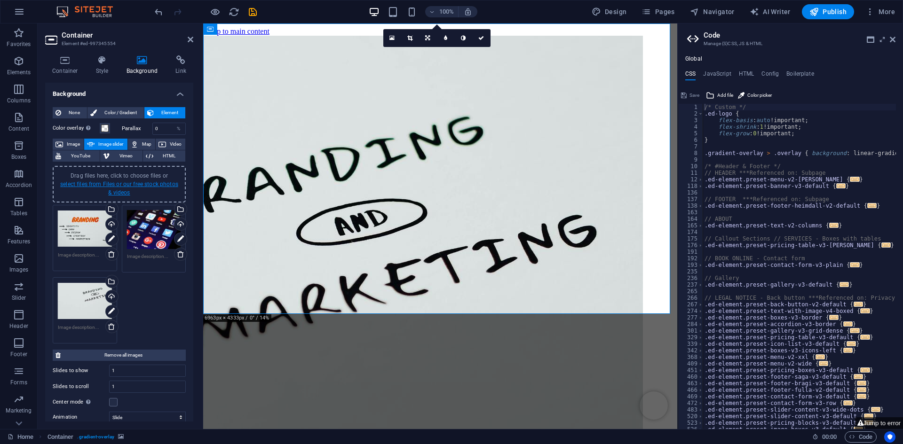
click at [117, 191] on link "select files from Files or our free stock photos & videos" at bounding box center [119, 188] width 118 height 15
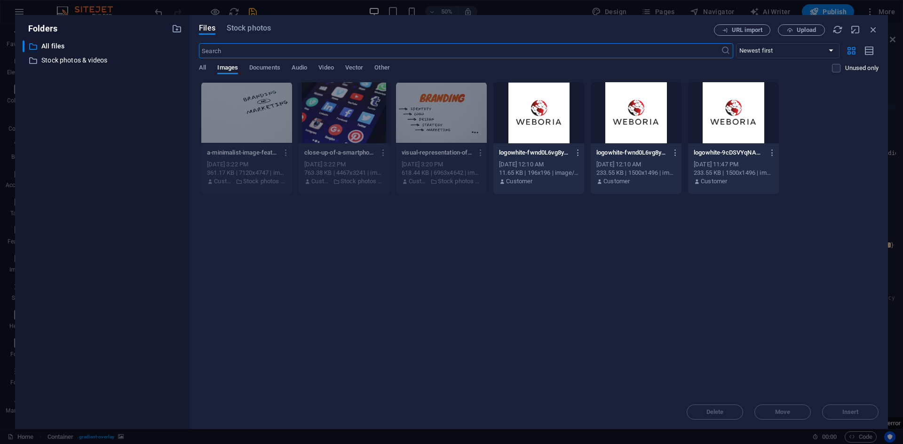
click at [254, 37] on div "Files Stock photos URL import Upload ​ Newest first Oldest first Name (A-Z) Nam…" at bounding box center [538, 221] width 679 height 395
click at [251, 30] on span "Stock photos" at bounding box center [249, 28] width 44 height 11
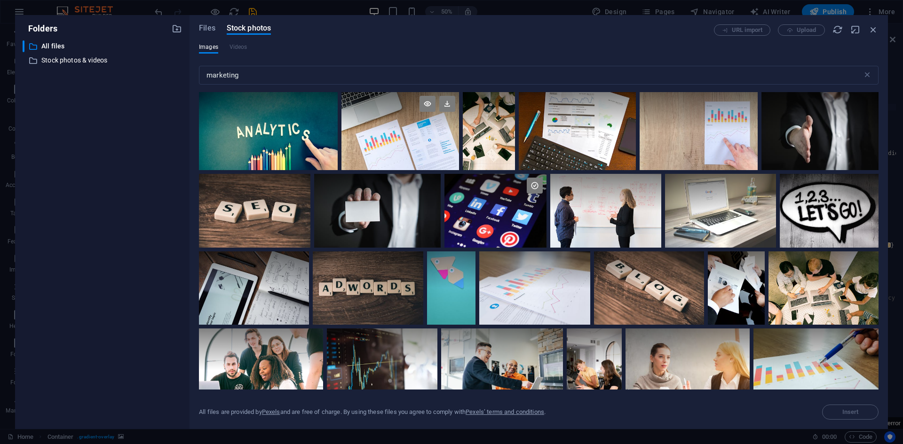
click at [422, 144] on div at bounding box center [400, 131] width 118 height 78
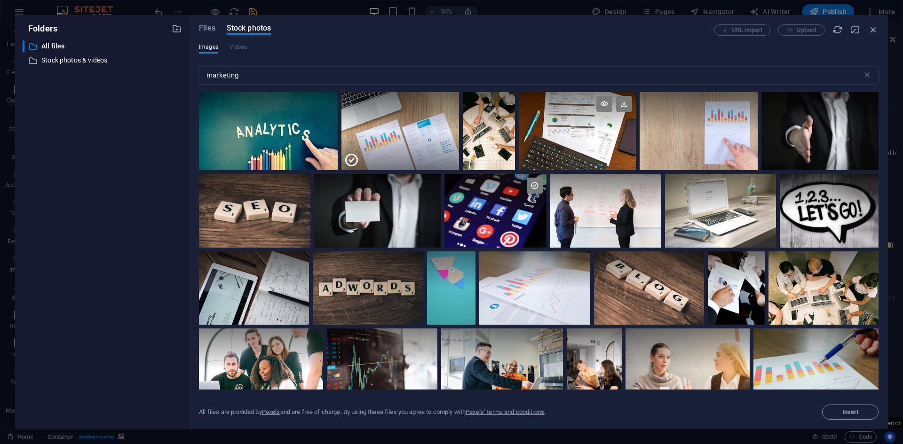
click at [569, 151] on div at bounding box center [576, 131] width 117 height 78
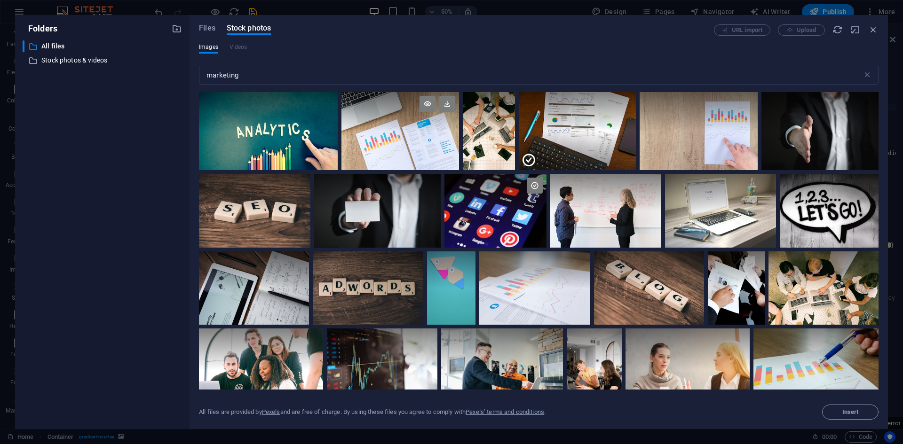
click at [389, 136] on div at bounding box center [400, 131] width 118 height 78
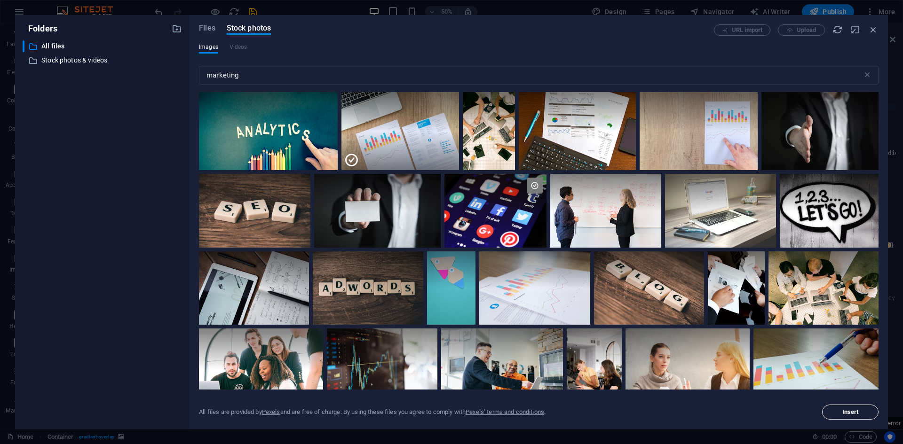
click at [832, 409] on span "Insert" at bounding box center [850, 412] width 48 height 6
click at [833, 408] on button "Insert" at bounding box center [850, 412] width 56 height 15
click at [206, 31] on span "Files" at bounding box center [207, 28] width 16 height 11
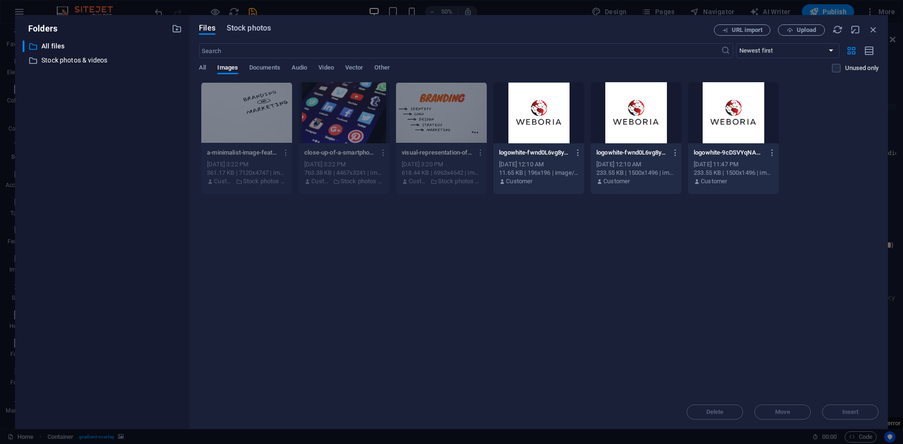
click at [236, 32] on span "Stock photos" at bounding box center [249, 28] width 44 height 11
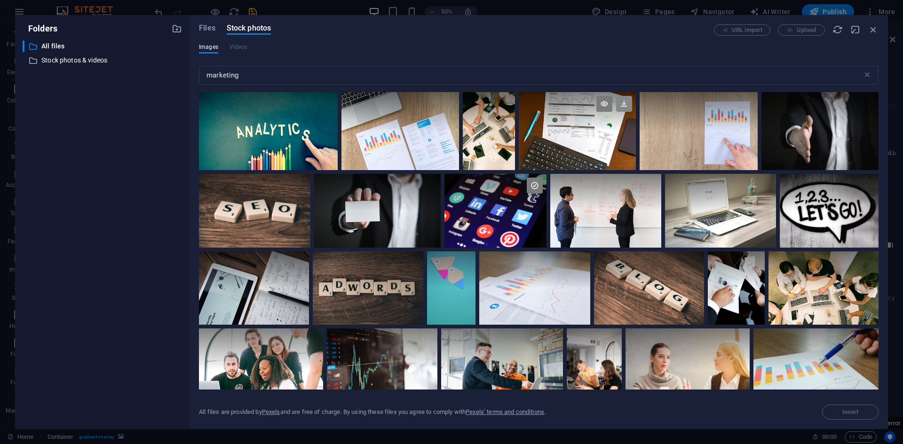
click at [623, 102] on icon at bounding box center [624, 104] width 16 height 16
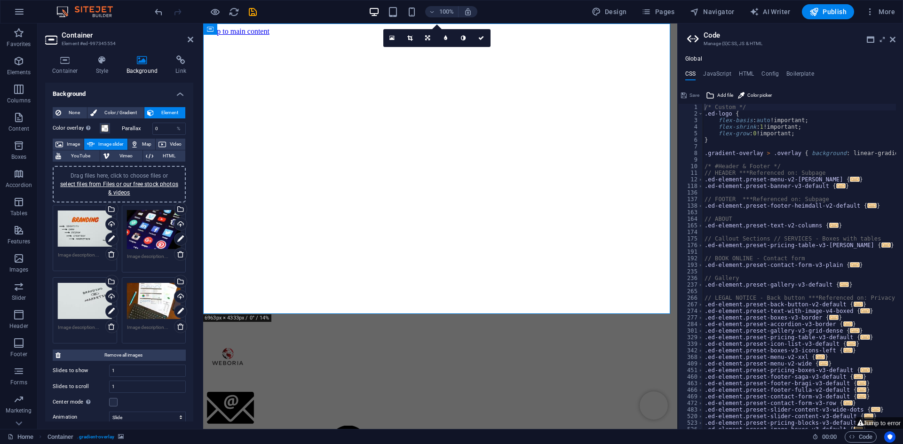
click at [127, 180] on div "Drag files here, click to choose files or select files from Files or our free s…" at bounding box center [119, 184] width 122 height 25
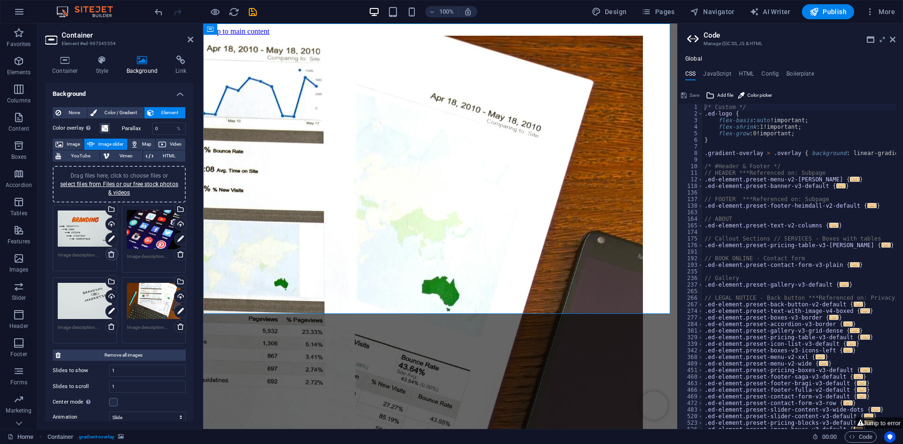
click at [109, 255] on icon at bounding box center [112, 255] width 8 height 8
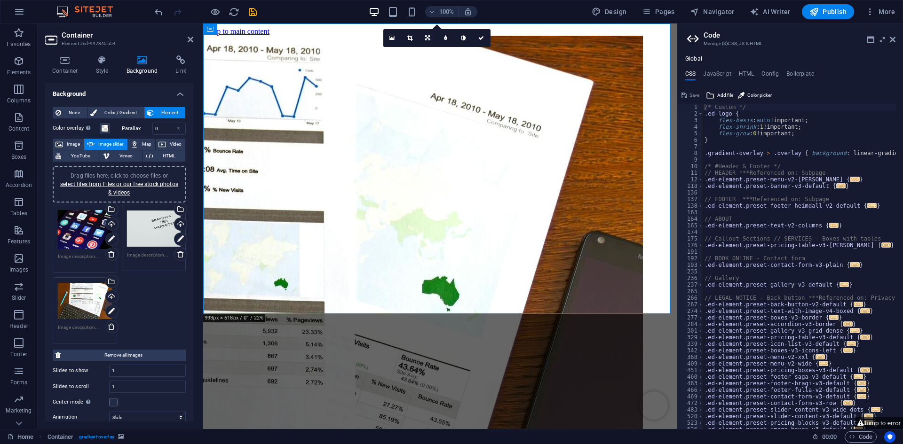
click at [134, 238] on div "Drag files here, click to choose files or select files from Files or our free s…" at bounding box center [154, 229] width 54 height 38
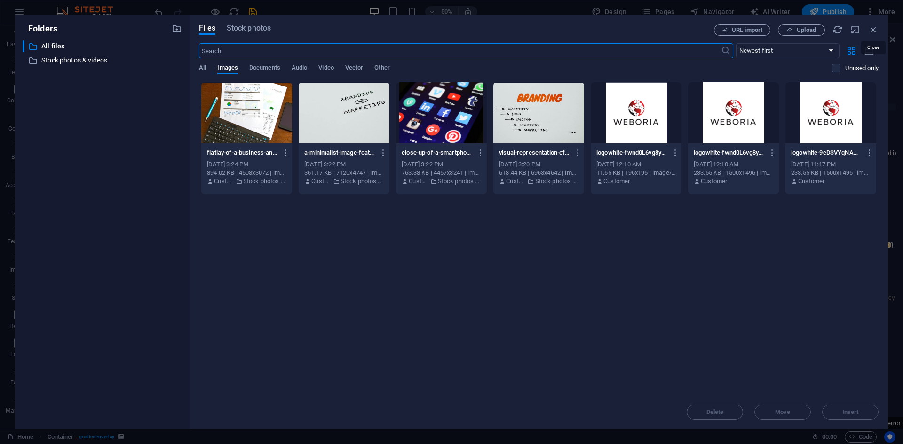
drag, startPoint x: 875, startPoint y: 30, endPoint x: 870, endPoint y: 31, distance: 4.9
click at [875, 30] on icon "button" at bounding box center [873, 29] width 10 height 10
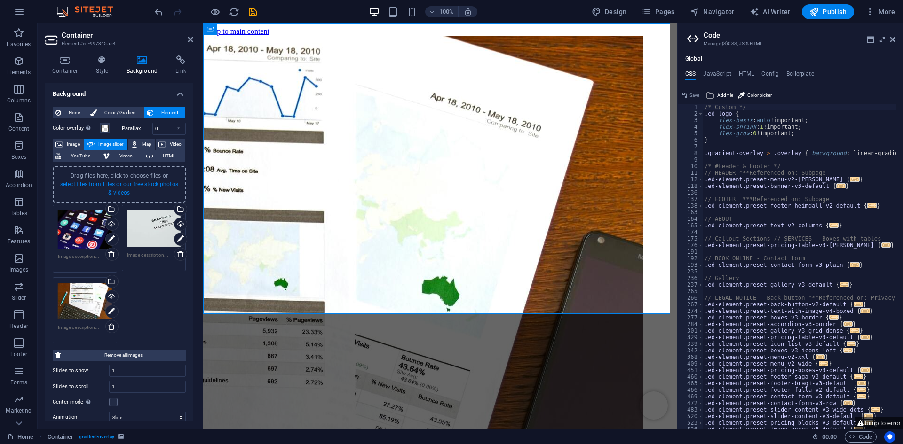
click at [115, 182] on link "select files from Files or our free stock photos & videos" at bounding box center [119, 188] width 118 height 15
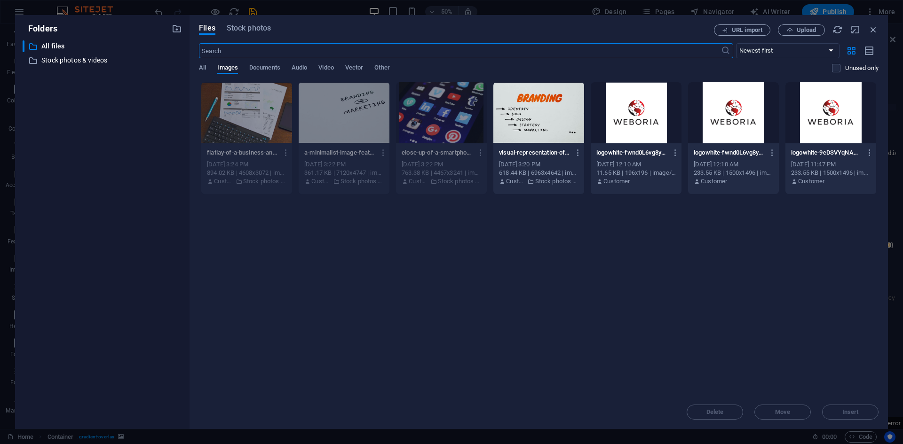
click at [247, 24] on div "Files Stock photos URL import Upload ​ Newest first Oldest first Name (A-Z) Nam…" at bounding box center [538, 222] width 698 height 414
click at [247, 26] on span "Stock photos" at bounding box center [249, 28] width 44 height 11
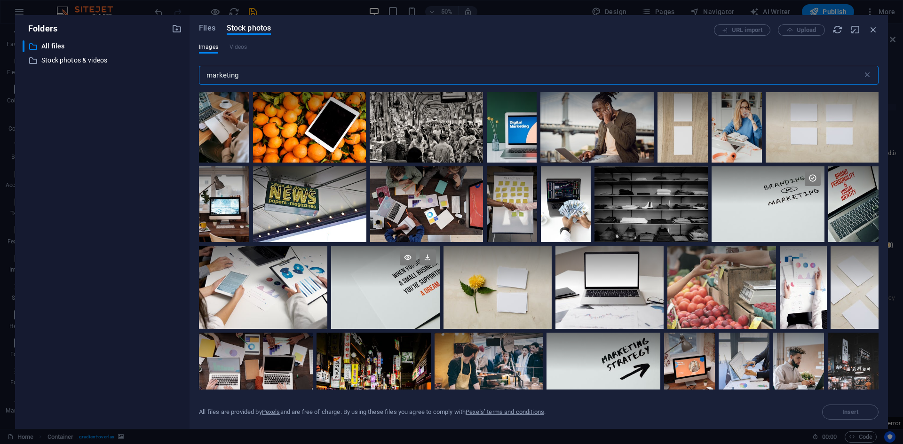
scroll to position [799, 0]
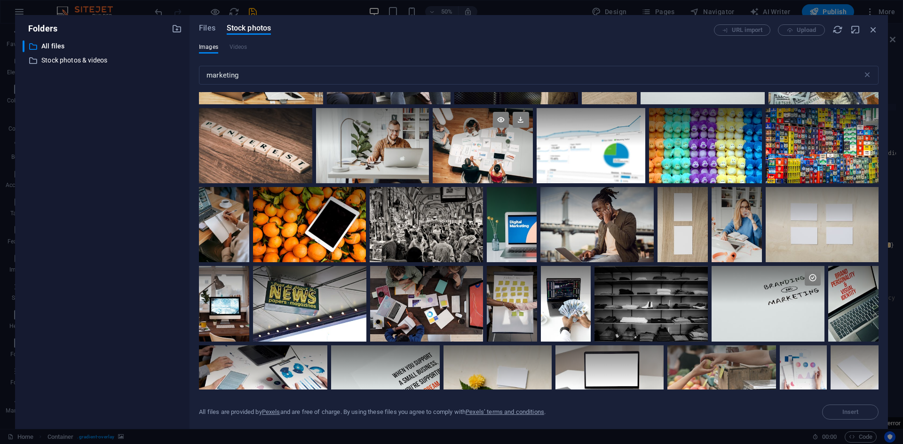
click at [455, 160] on div at bounding box center [482, 145] width 100 height 75
click at [829, 416] on button "Insert" at bounding box center [850, 412] width 56 height 15
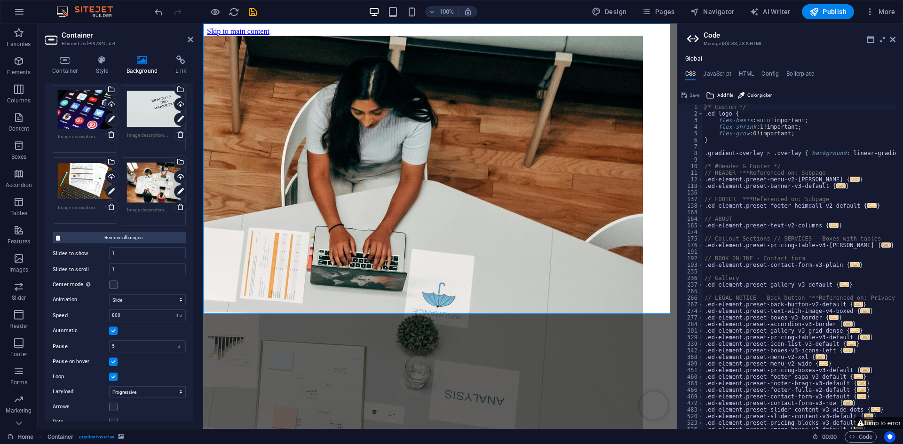
scroll to position [133, 0]
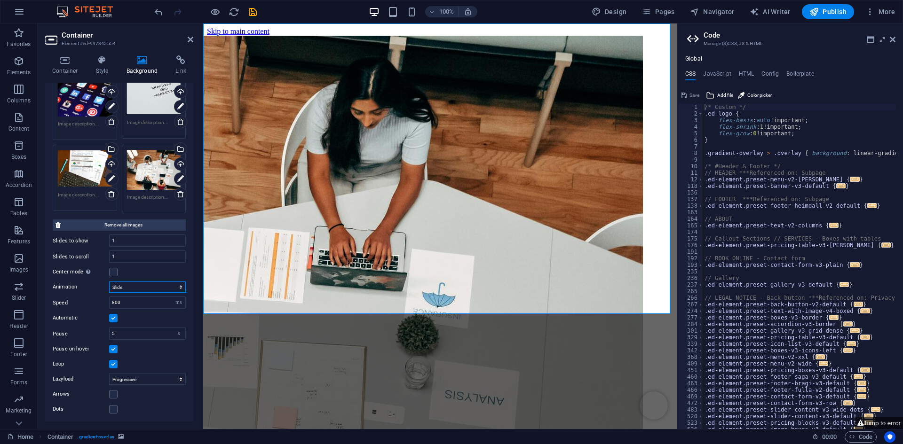
click at [128, 290] on select "Slide Fade" at bounding box center [147, 287] width 77 height 11
click at [109, 282] on select "Slide Fade" at bounding box center [147, 287] width 77 height 11
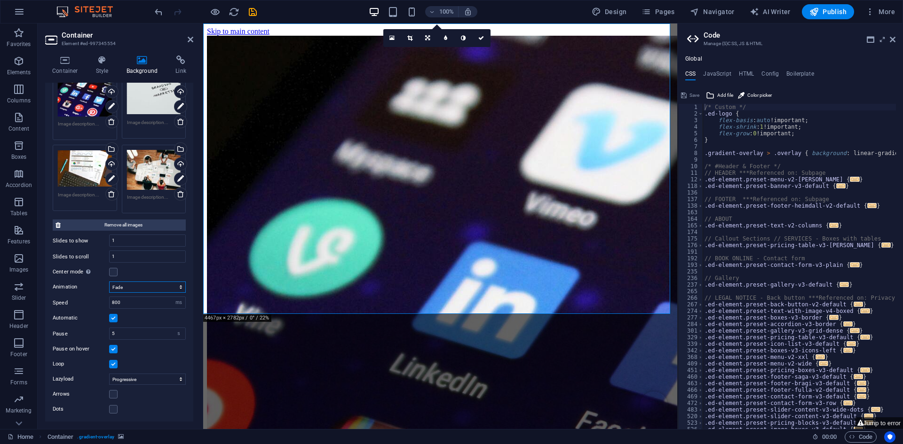
click at [128, 288] on select "Slide Fade" at bounding box center [147, 287] width 77 height 11
select select "slide"
click at [109, 282] on select "Slide Fade" at bounding box center [147, 287] width 77 height 11
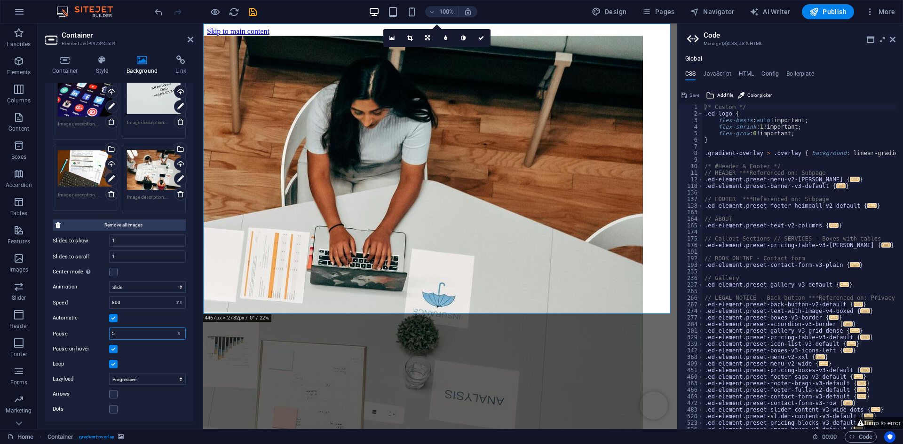
click at [121, 329] on input "5" at bounding box center [148, 333] width 76 height 11
type input "2"
click at [143, 344] on div "Pause on hover" at bounding box center [119, 349] width 133 height 11
click at [141, 374] on select "Off On demand Progressive" at bounding box center [147, 379] width 77 height 11
click at [109, 374] on select "Off On demand Progressive" at bounding box center [147, 379] width 77 height 11
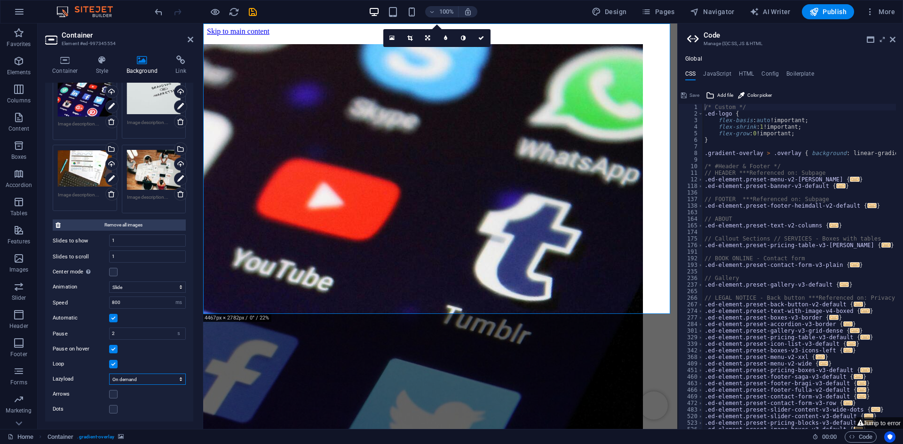
click at [145, 375] on select "Off On demand Progressive" at bounding box center [147, 379] width 77 height 11
click at [109, 374] on select "Off On demand Progressive" at bounding box center [147, 379] width 77 height 11
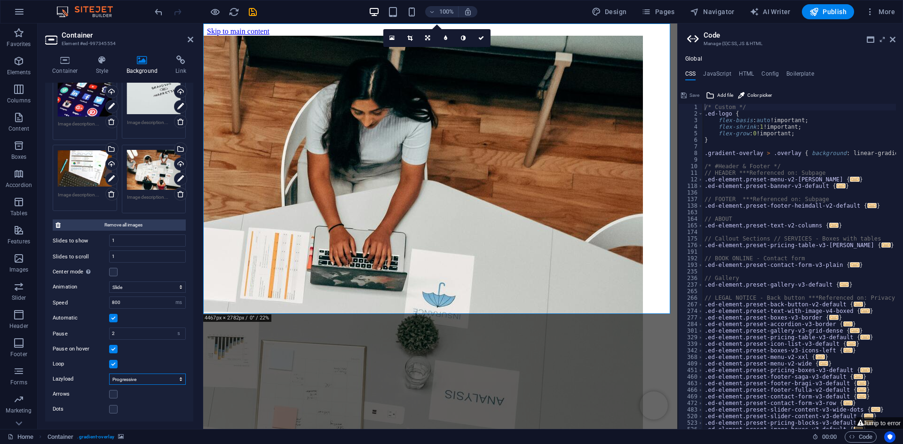
click at [143, 374] on select "Off On demand Progressive" at bounding box center [147, 379] width 77 height 11
select select "ondemand"
click at [109, 374] on select "Off On demand Progressive" at bounding box center [147, 379] width 77 height 11
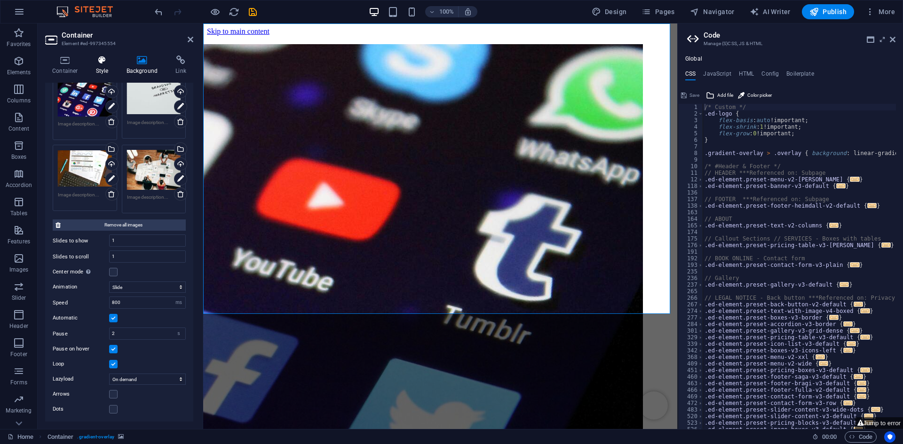
click at [95, 67] on h4 "Style" at bounding box center [104, 65] width 31 height 20
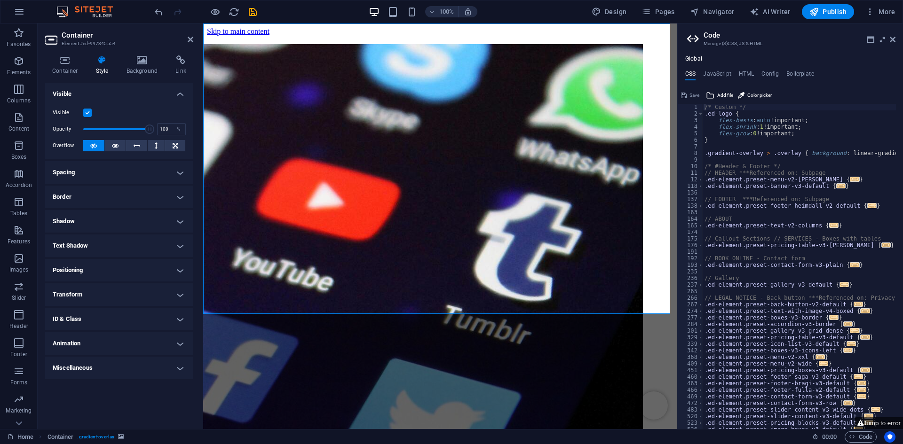
click at [123, 350] on h4 "Animation" at bounding box center [119, 343] width 148 height 23
click at [115, 369] on select "Don't animate Show / Hide Slide up/down Zoom in/out Slide left to right Slide r…" at bounding box center [119, 372] width 133 height 11
select select "shrink"
click at [53, 367] on select "Don't animate Show / Hide Slide up/down Zoom in/out Slide left to right Slide r…" at bounding box center [119, 372] width 133 height 11
select select "scroll"
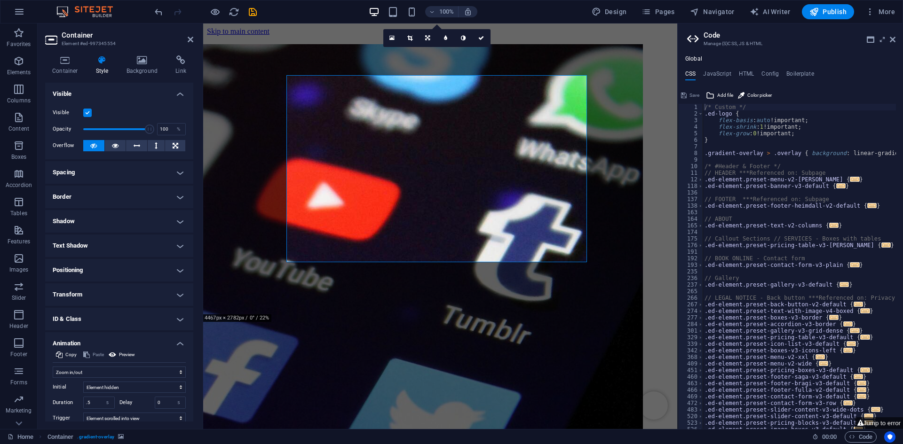
click at [628, 204] on img "1/4" at bounding box center [191, 371] width 903 height 655
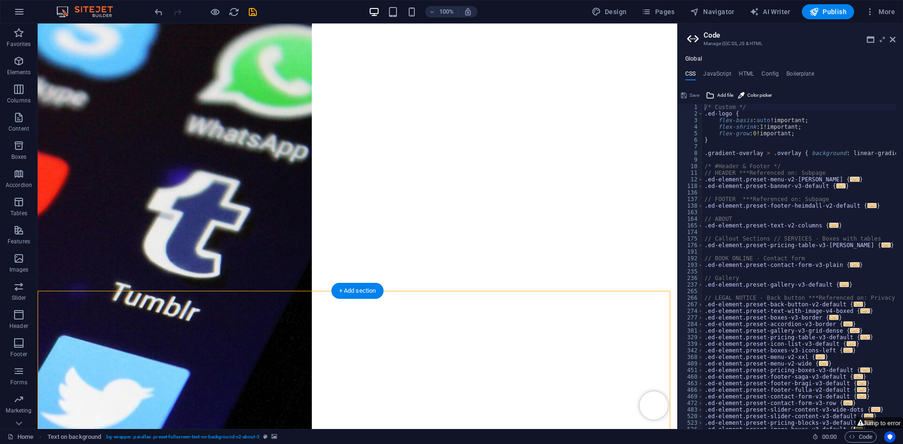
scroll to position [0, 0]
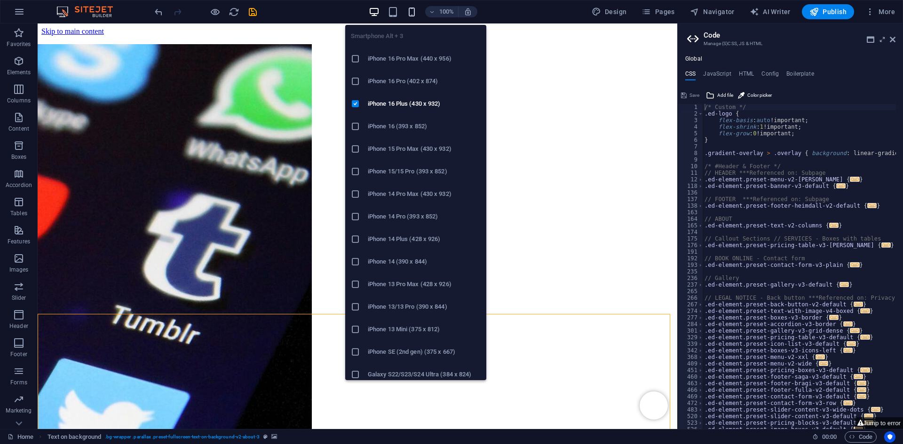
click at [409, 10] on icon "button" at bounding box center [411, 12] width 11 height 11
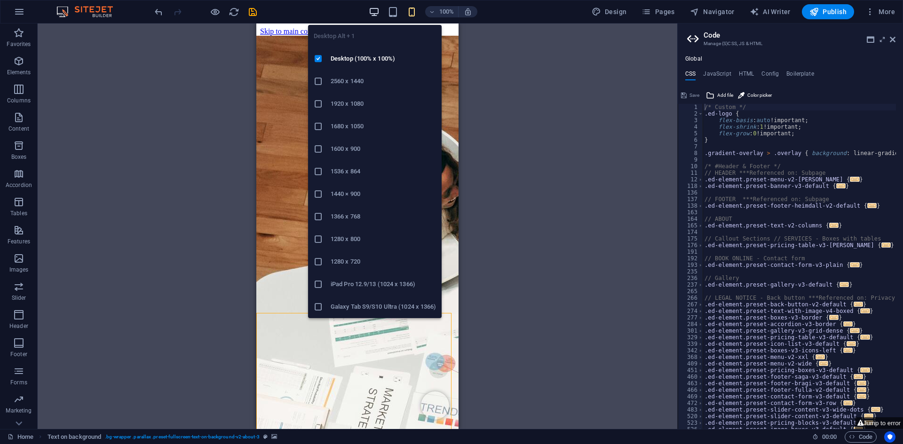
click at [375, 14] on icon "button" at bounding box center [374, 12] width 11 height 11
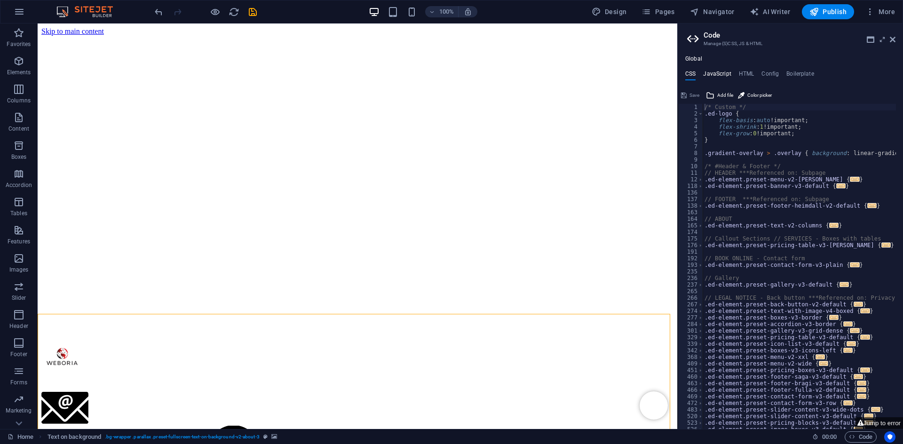
click at [717, 72] on h4 "JavaScript" at bounding box center [717, 76] width 28 height 10
type textarea "/* JS for preset "Menu V2" */"
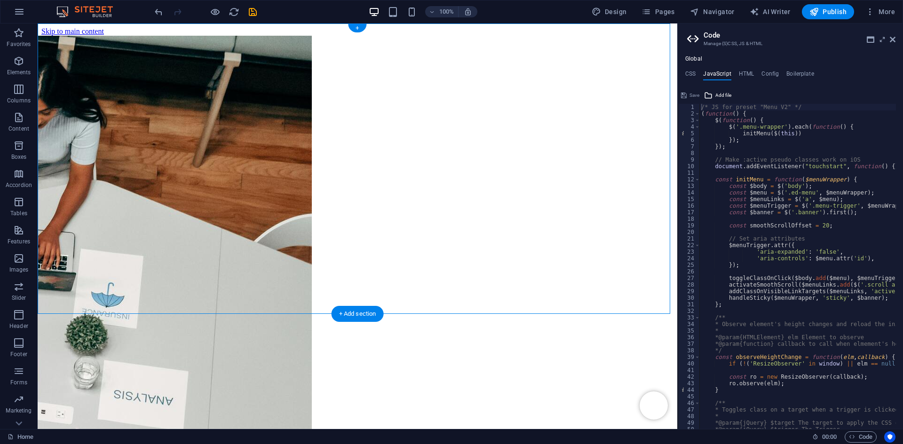
select select "shrink"
select select "s"
select select "scroll"
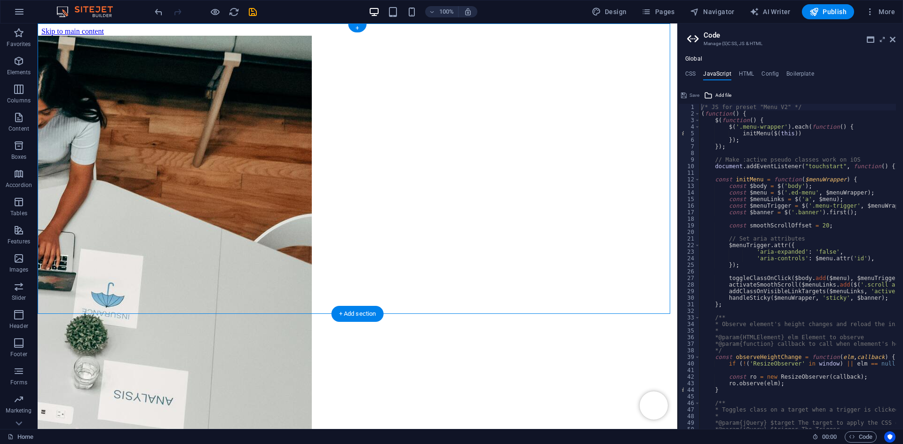
select select "ms"
select select "s"
select select "ondemand"
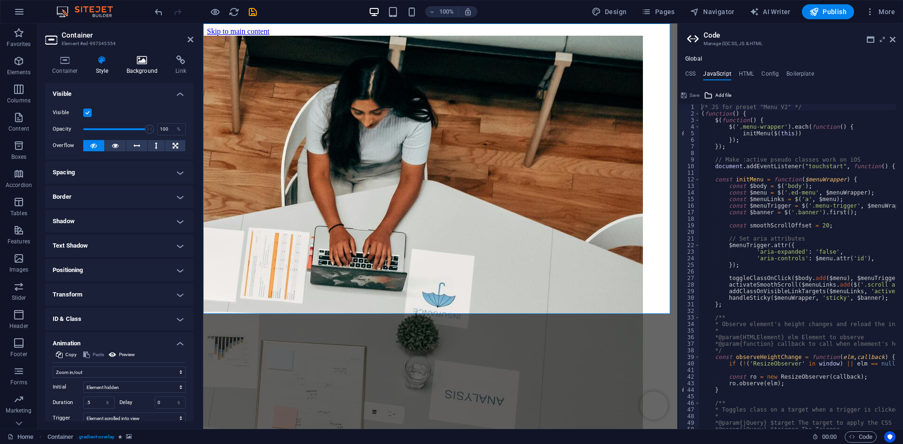
click at [143, 62] on icon at bounding box center [142, 59] width 46 height 9
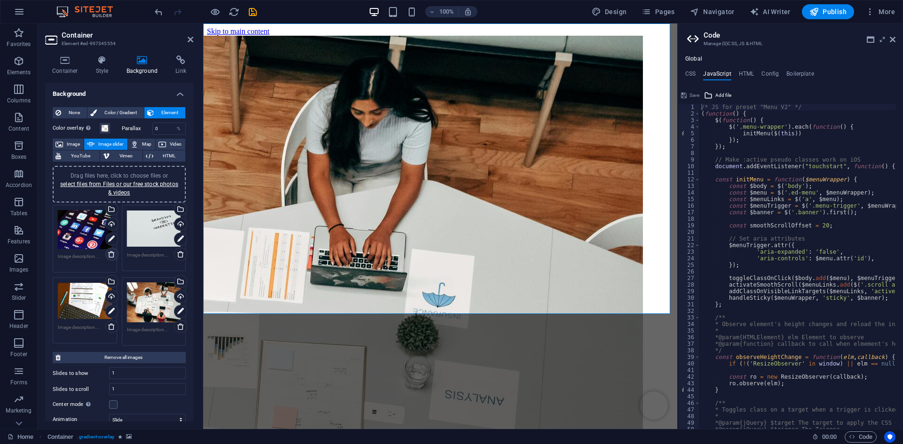
click at [113, 250] on link at bounding box center [111, 254] width 13 height 13
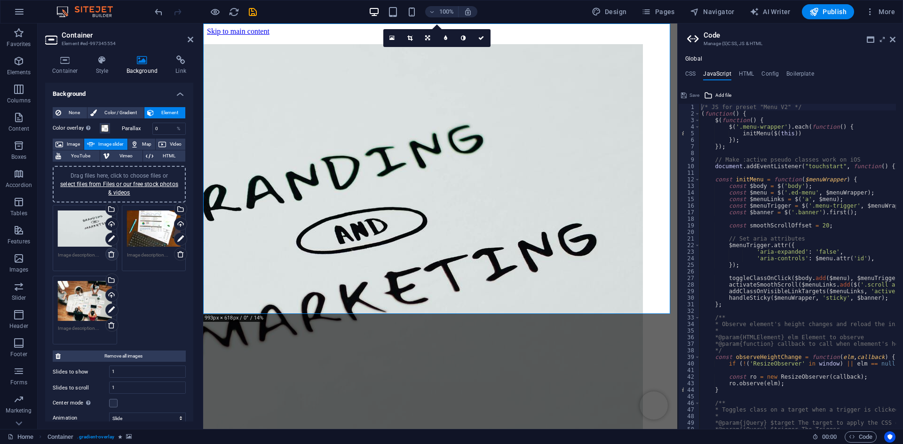
click at [109, 255] on icon at bounding box center [112, 255] width 8 height 8
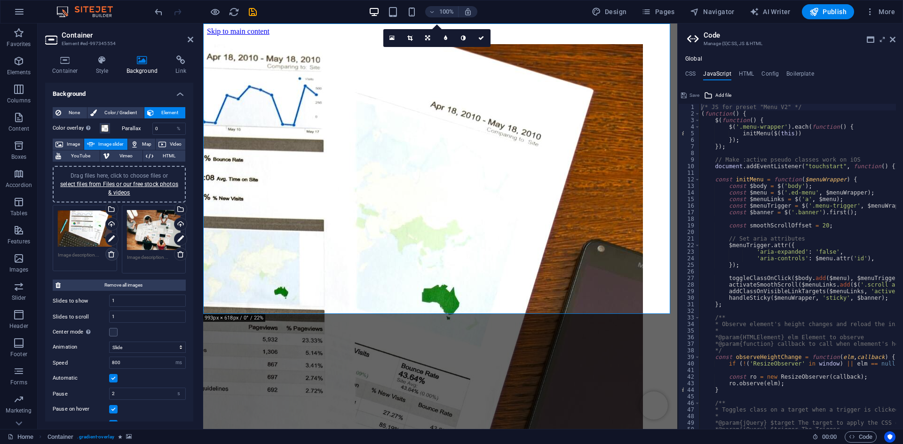
click at [108, 251] on icon at bounding box center [112, 255] width 8 height 8
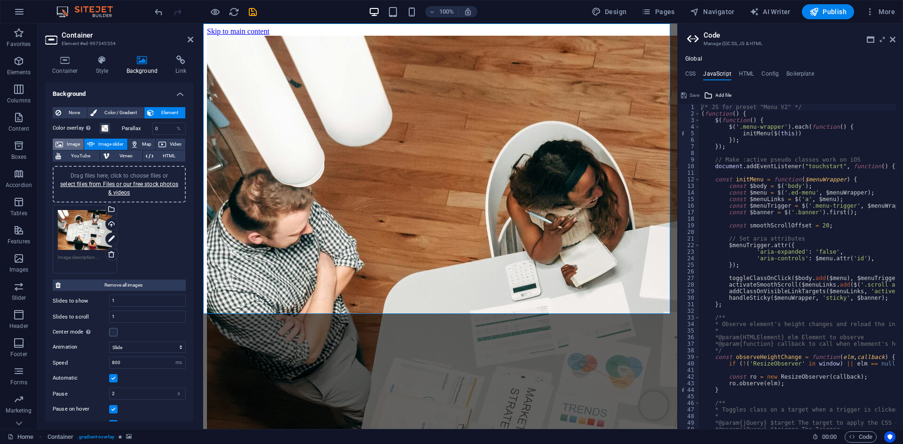
click at [72, 142] on span "Image" at bounding box center [73, 144] width 15 height 11
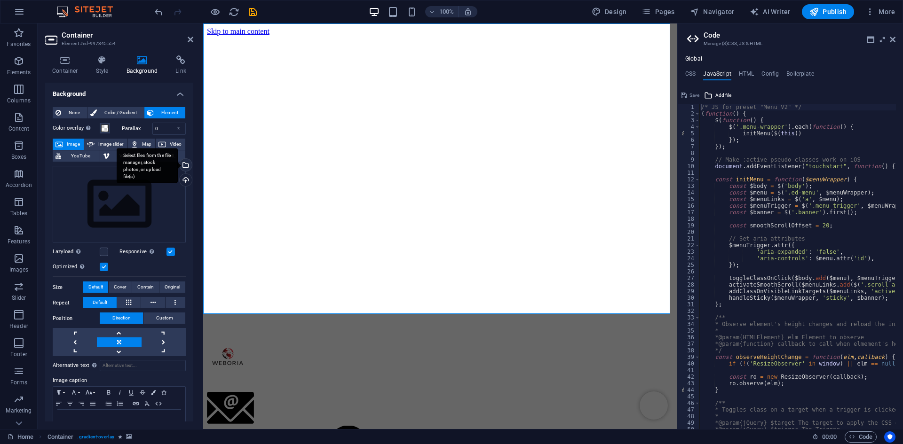
click at [185, 167] on div "Select files from the file manager, stock photos, or upload file(s)" at bounding box center [185, 166] width 14 height 14
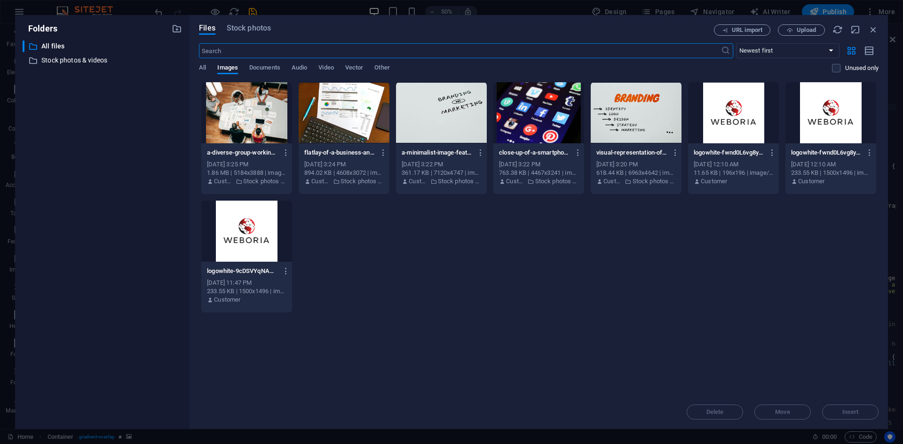
click at [249, 117] on div at bounding box center [246, 112] width 91 height 61
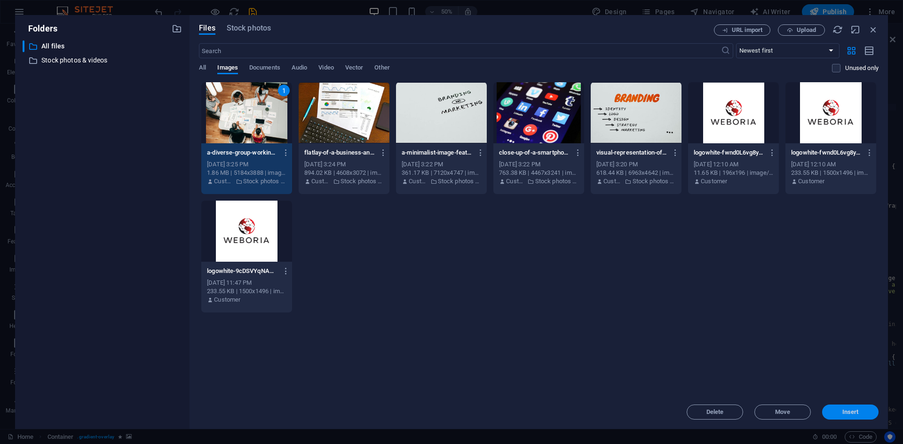
click at [830, 407] on button "Insert" at bounding box center [850, 412] width 56 height 15
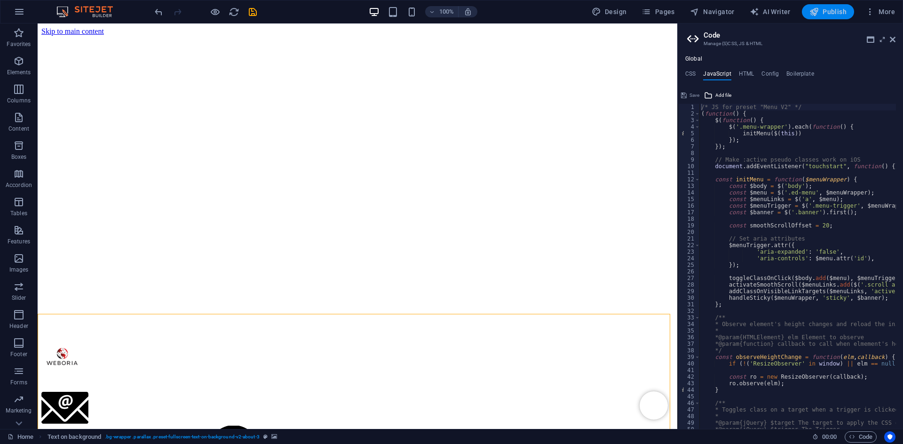
click at [836, 5] on button "Publish" at bounding box center [827, 11] width 52 height 15
checkbox input "false"
